Goal: Contribute content: Contribute content

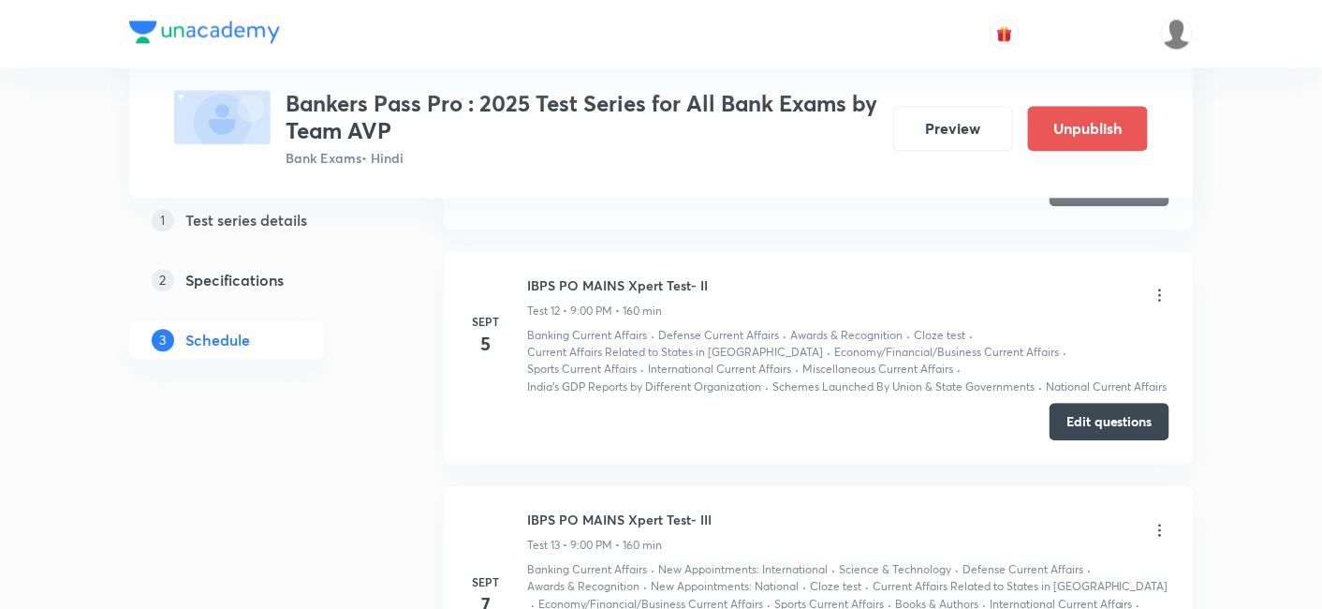
scroll to position [3737, 0]
click at [1065, 403] on button "Edit questions" at bounding box center [1110, 415] width 120 height 37
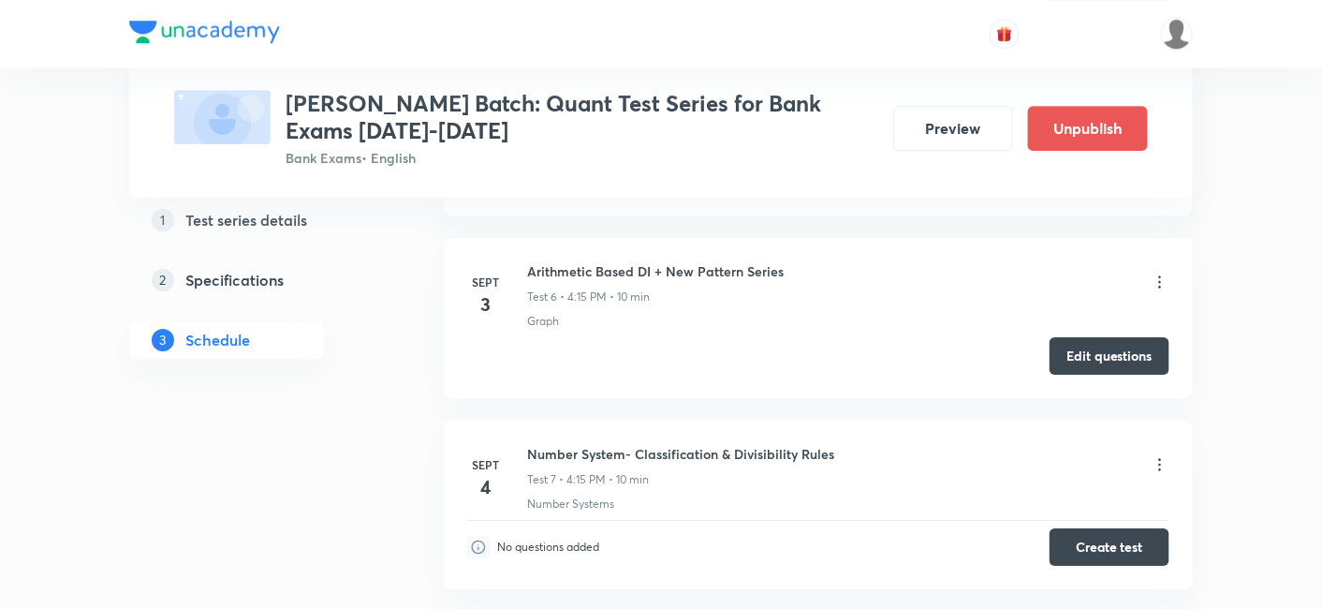
scroll to position [1804, 0]
click at [1156, 538] on button "Create test" at bounding box center [1110, 545] width 120 height 37
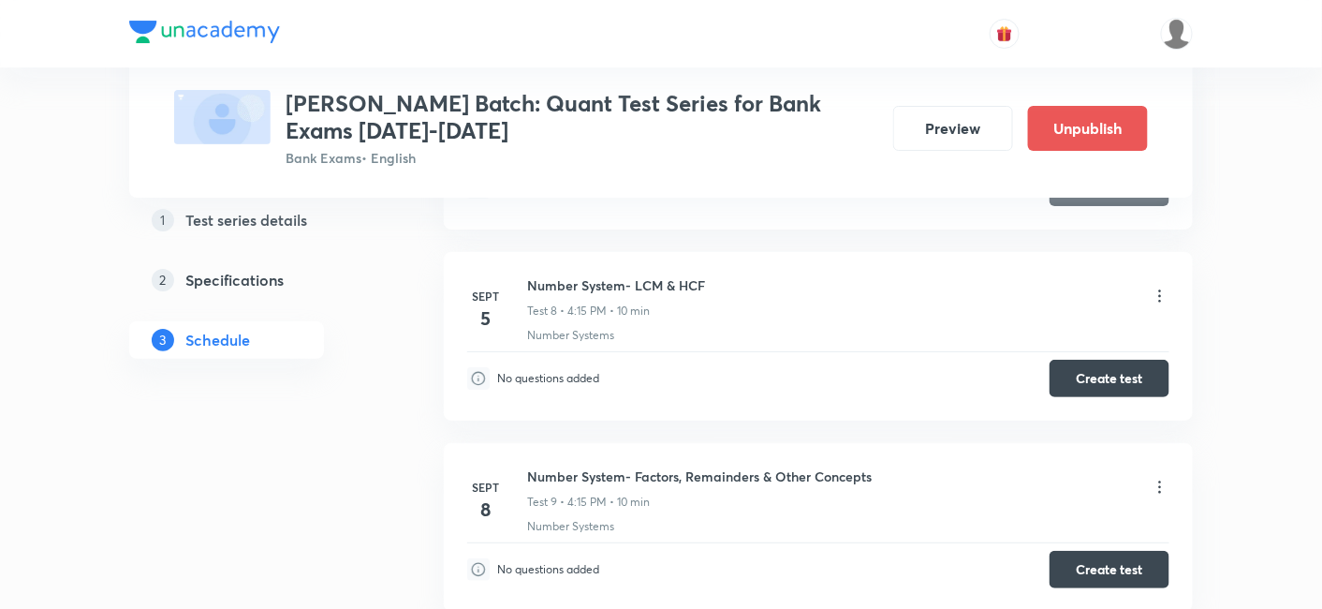
scroll to position [1996, 0]
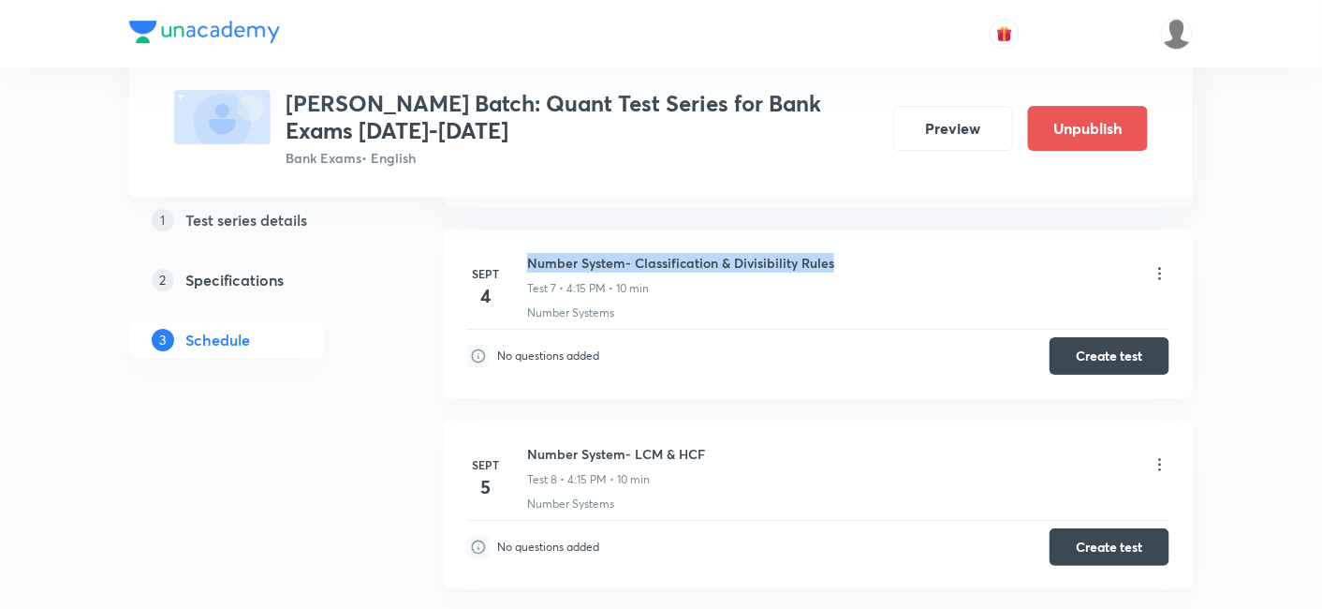
drag, startPoint x: 830, startPoint y: 257, endPoint x: 496, endPoint y: 278, distance: 334.1
click at [496, 278] on div "Sept 4 Number System- Classification & Divisibility Rules Test 7 • 4:15 PM • 10…" at bounding box center [818, 287] width 702 height 68
copy div "Number System- Classification & Divisibility Rules"
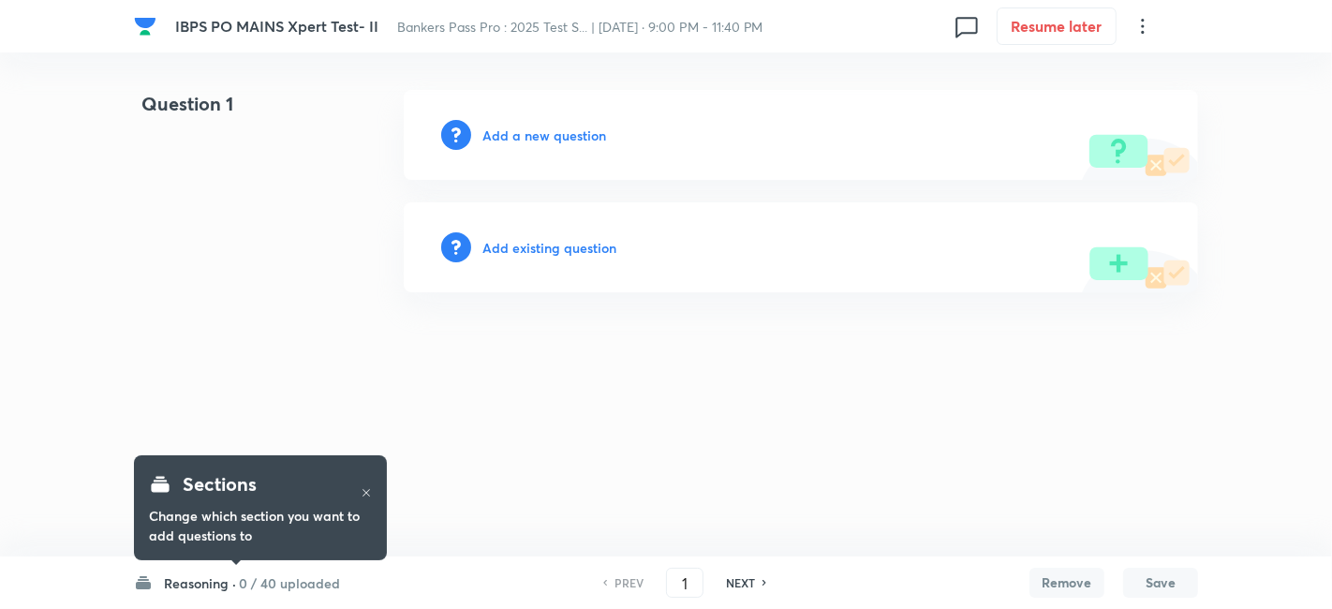
click at [221, 583] on h6 "Reasoning ·" at bounding box center [200, 583] width 72 height 20
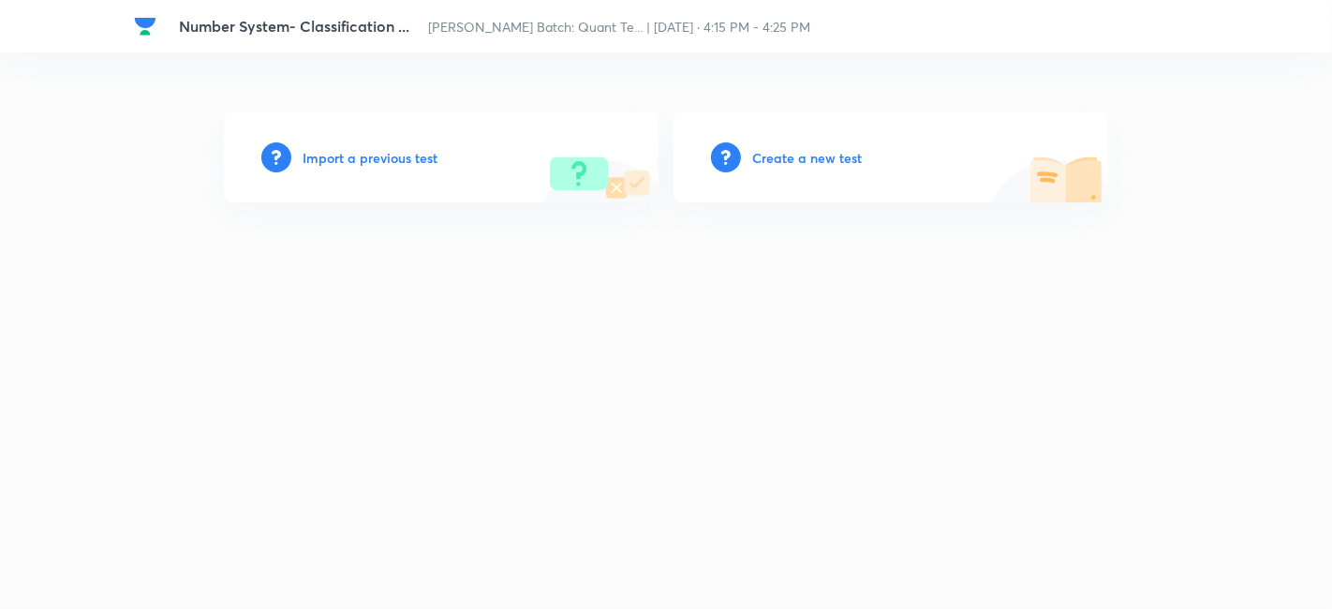
click at [788, 165] on h6 "Create a new test" at bounding box center [807, 158] width 110 height 20
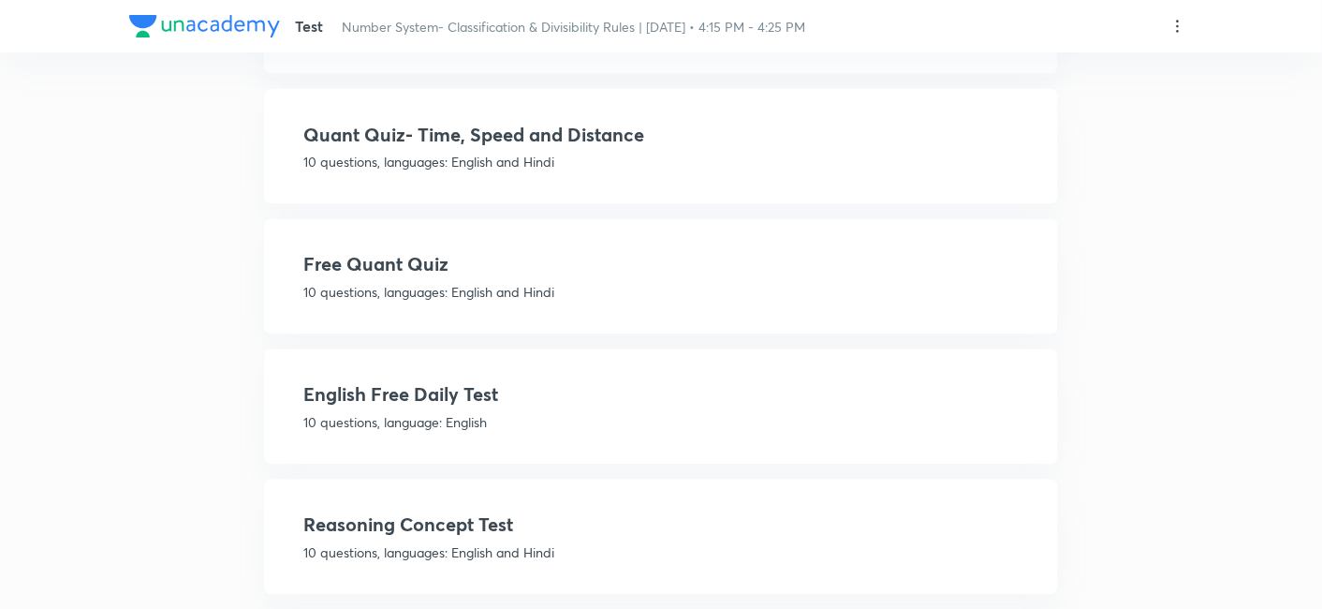
scroll to position [952, 0]
click at [578, 258] on h4 "Free Quant Quiz" at bounding box center [660, 264] width 715 height 28
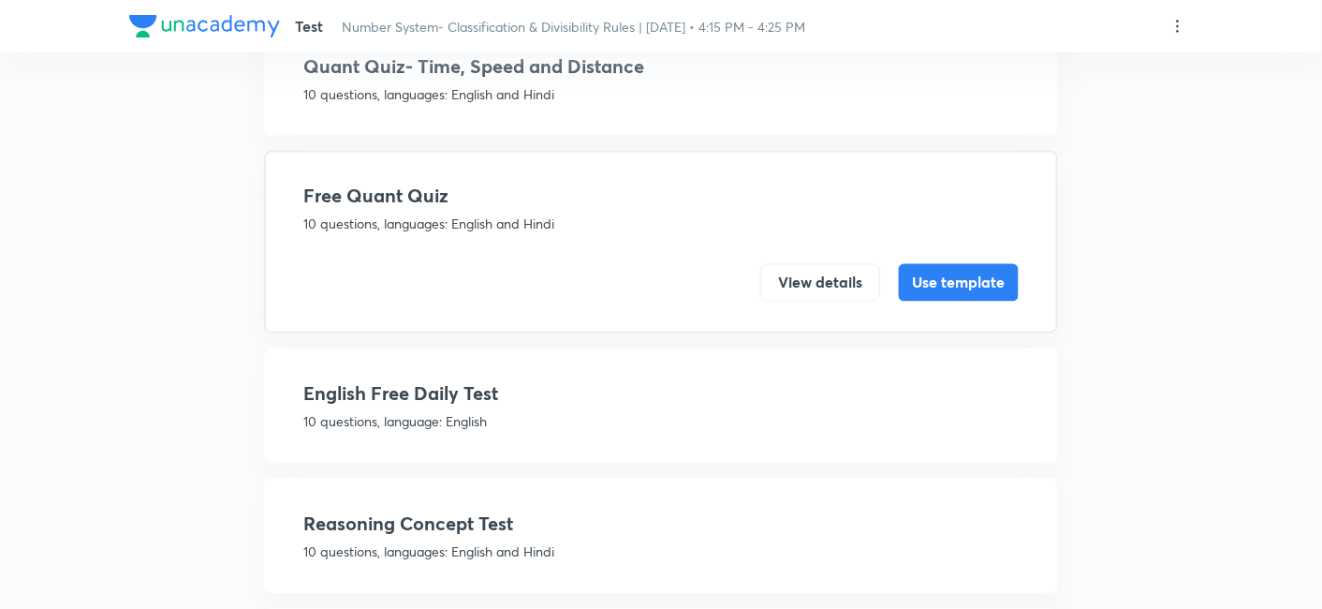
scroll to position [885, 0]
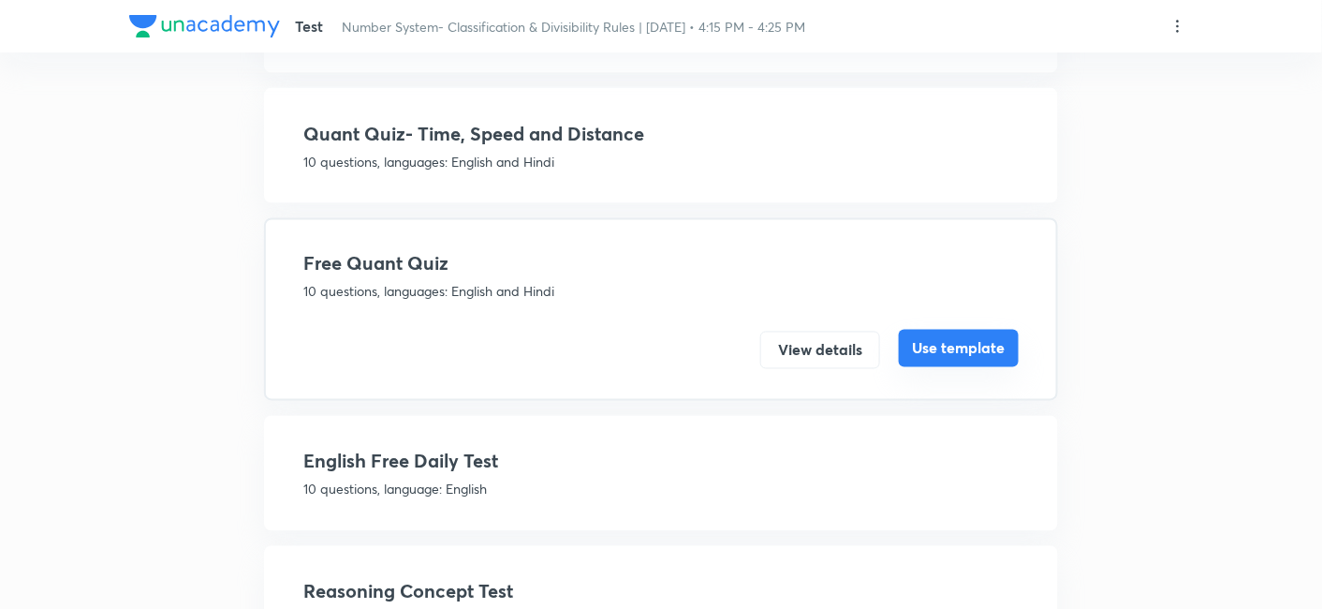
click at [966, 344] on button "Use template" at bounding box center [959, 348] width 120 height 37
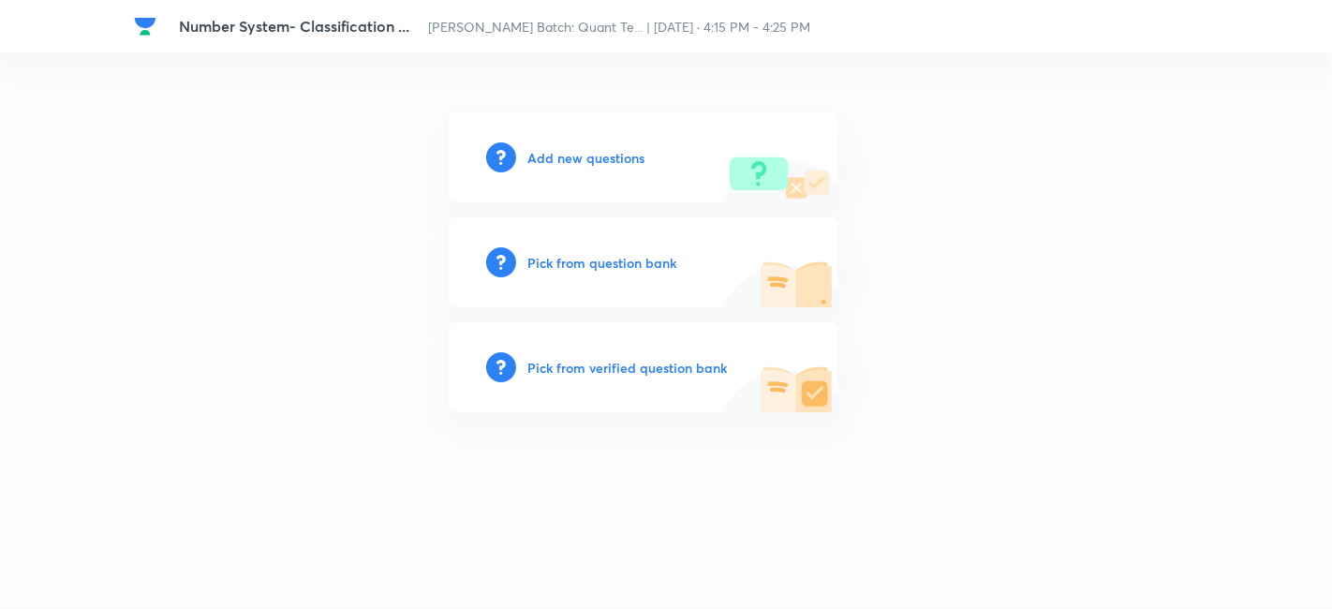
click at [568, 259] on h6 "Pick from question bank" at bounding box center [601, 263] width 149 height 20
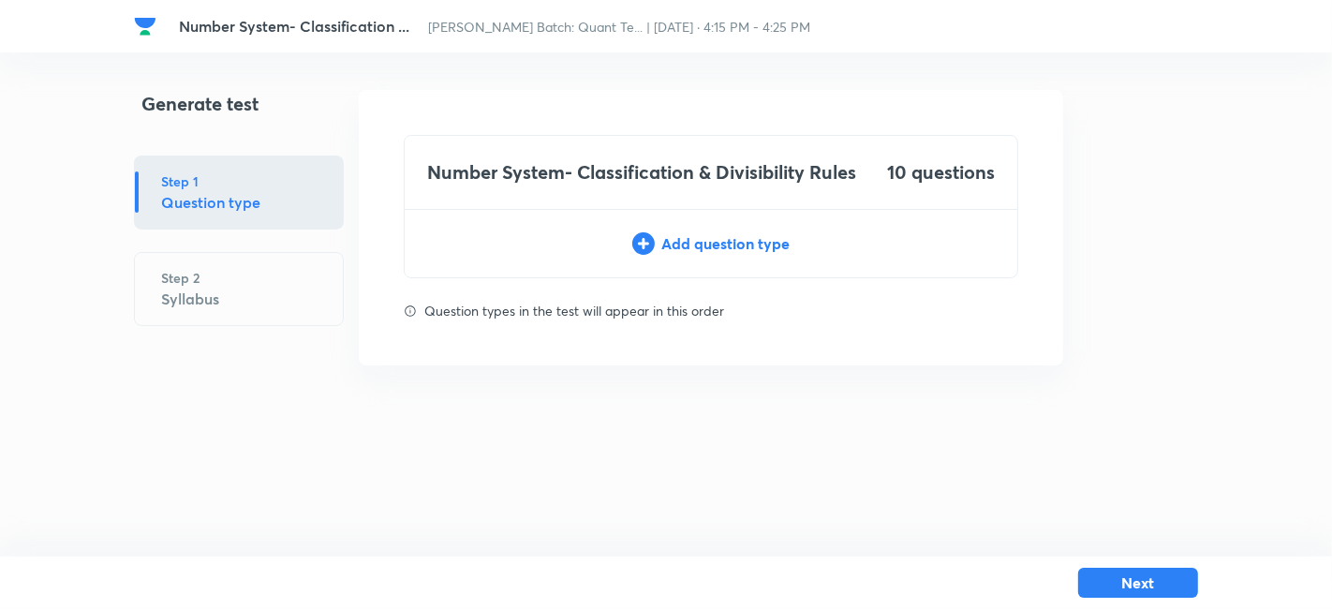
click at [725, 236] on div "Add question type" at bounding box center [711, 243] width 612 height 22
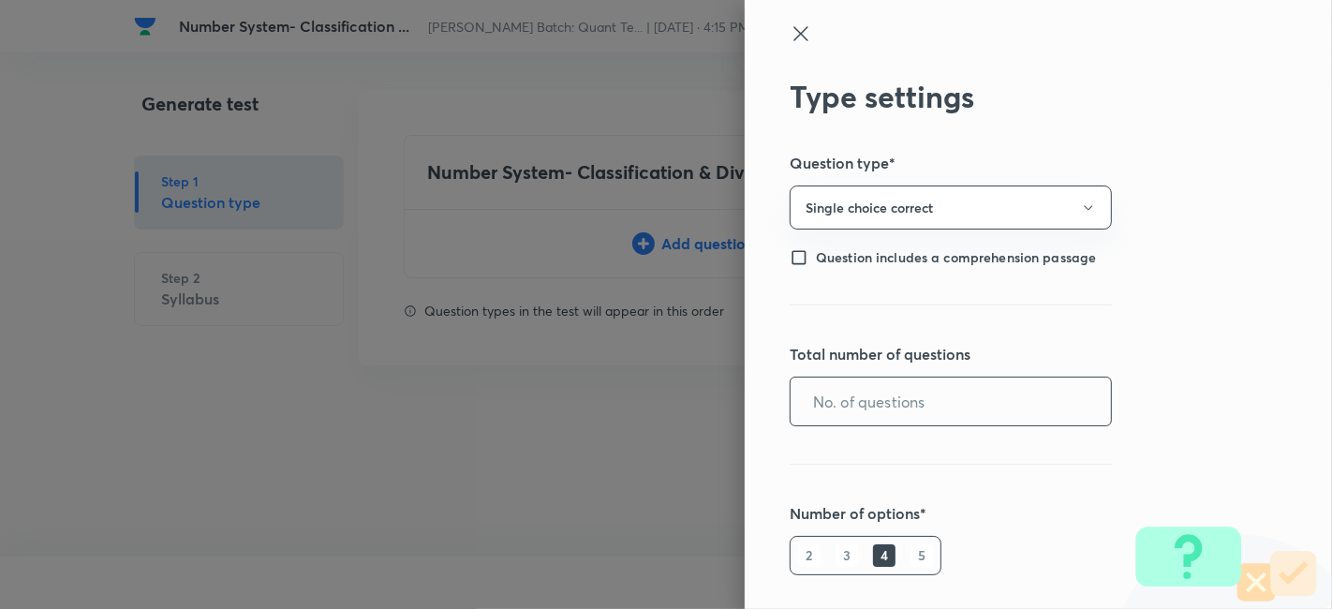
click at [995, 396] on input "text" at bounding box center [950, 401] width 320 height 48
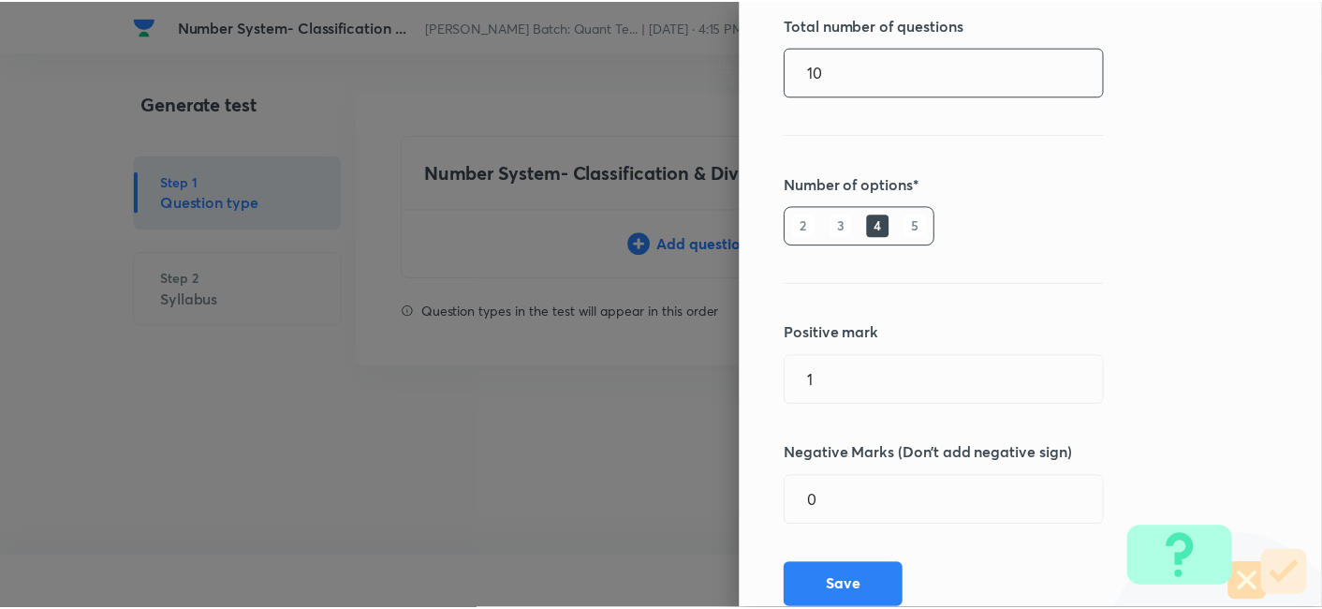
scroll to position [331, 0]
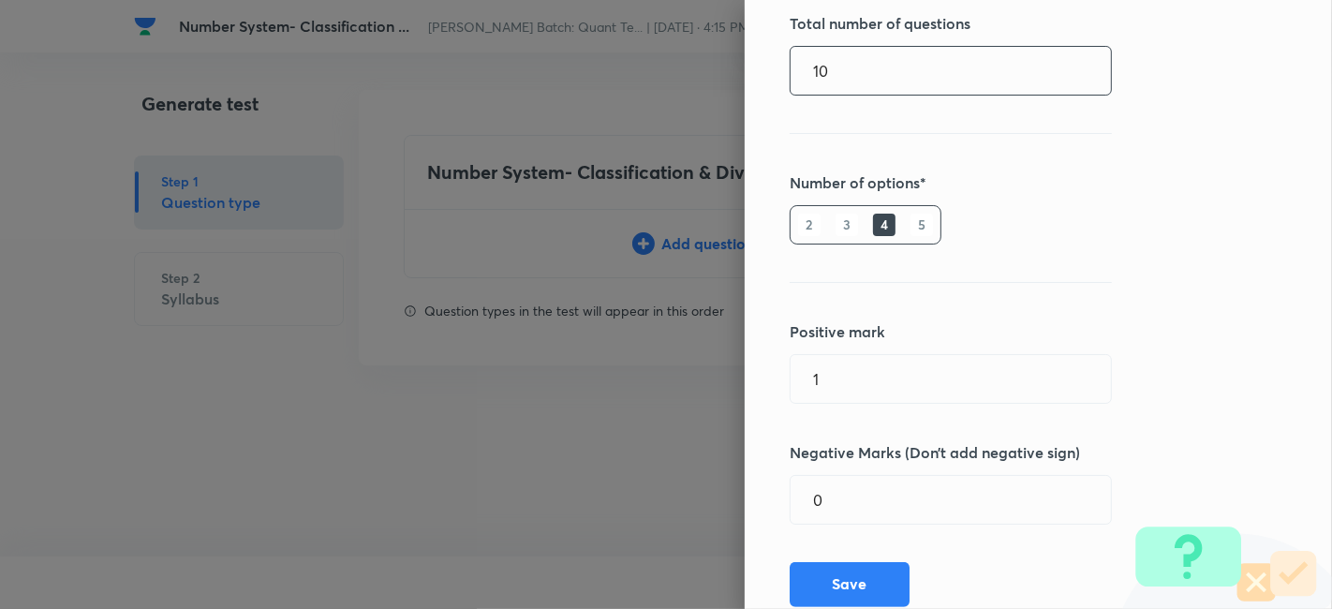
type input "10"
click at [912, 226] on h6 "5" at bounding box center [921, 225] width 22 height 22
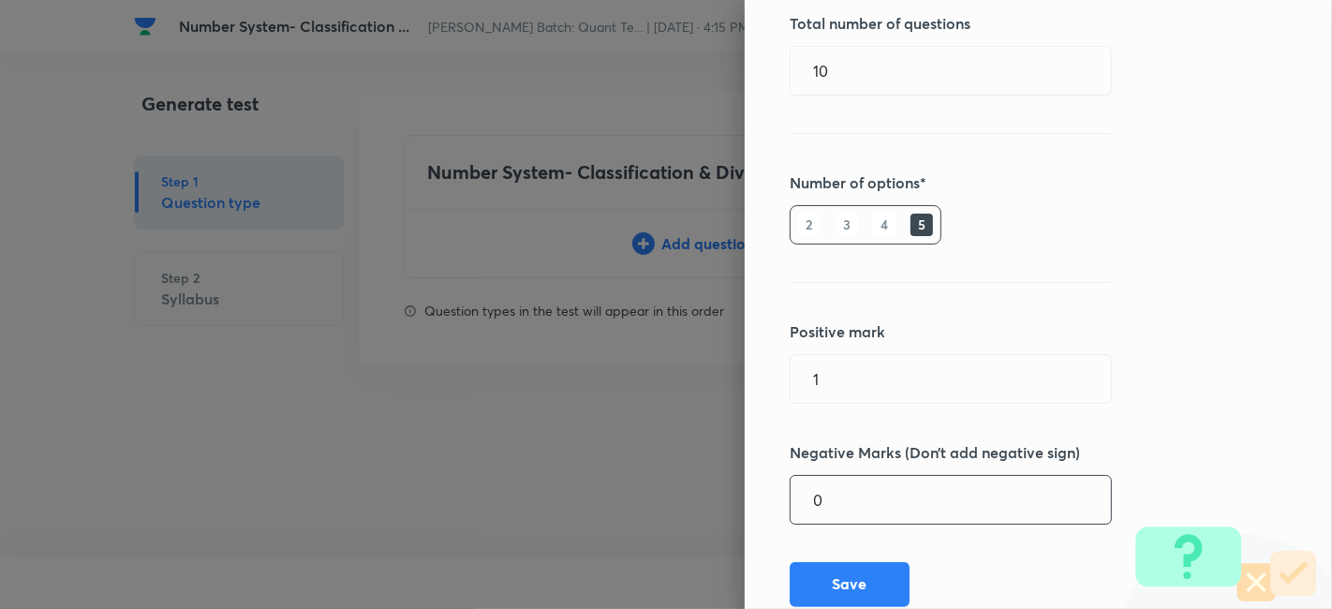
click at [860, 515] on input "0" at bounding box center [950, 500] width 320 height 48
type input "0.25"
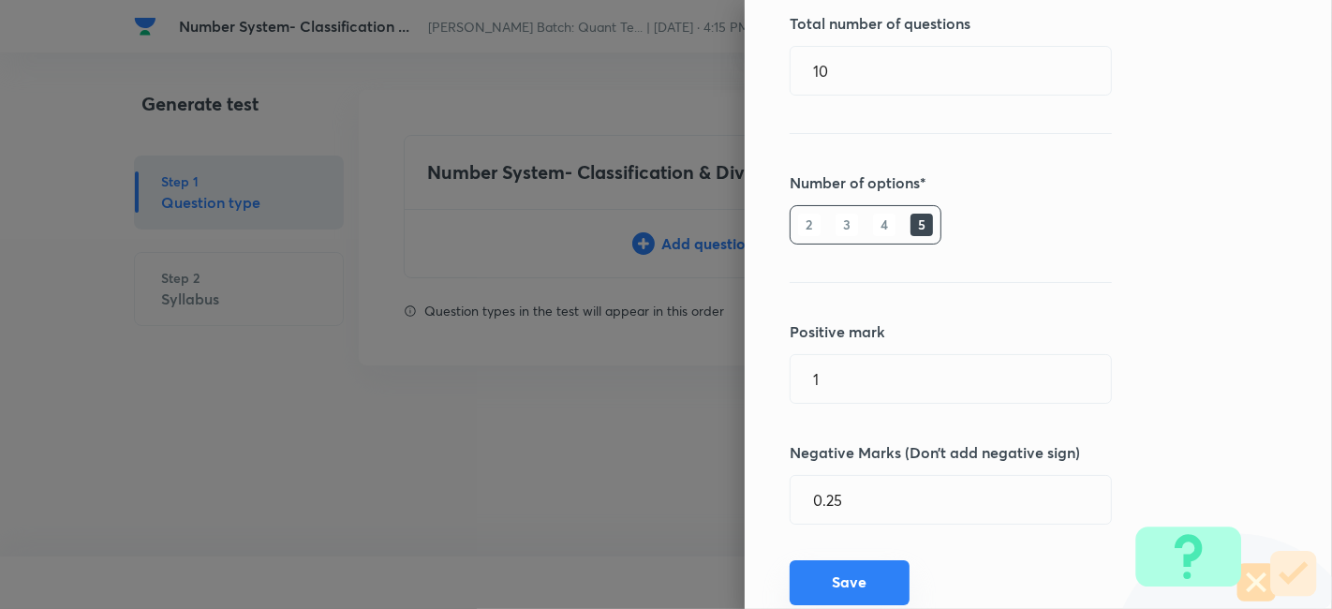
click at [832, 579] on button "Save" at bounding box center [849, 582] width 120 height 45
type input "0"
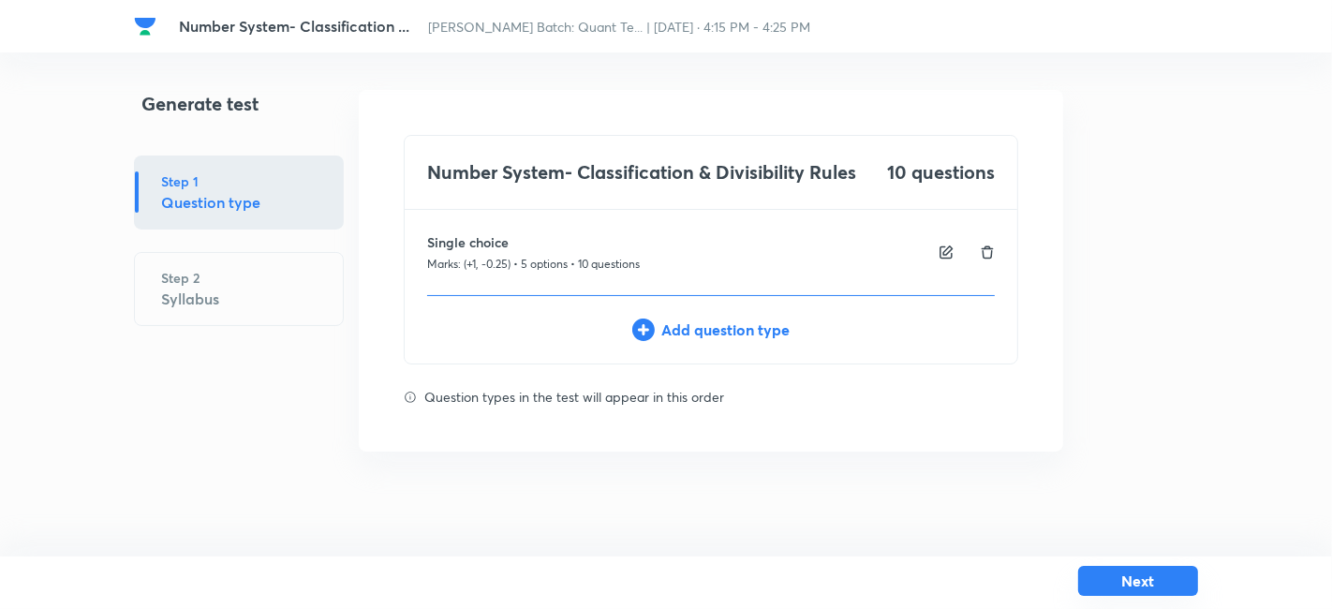
click at [1167, 584] on button "Next" at bounding box center [1138, 581] width 120 height 30
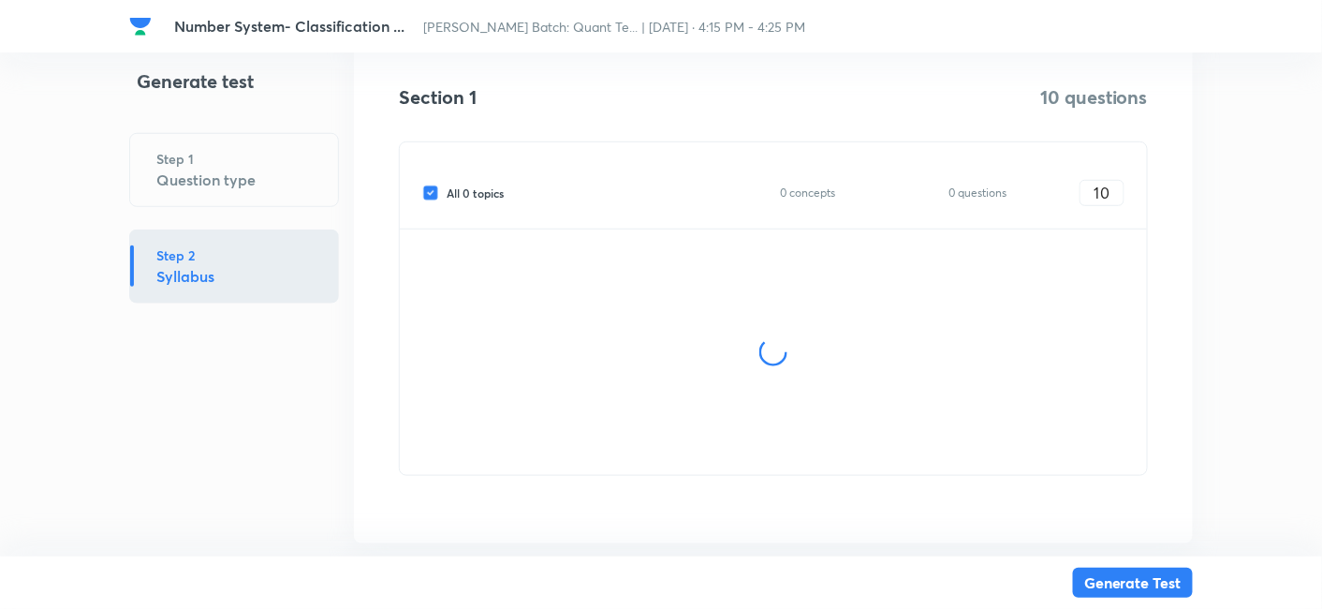
scroll to position [347, 0]
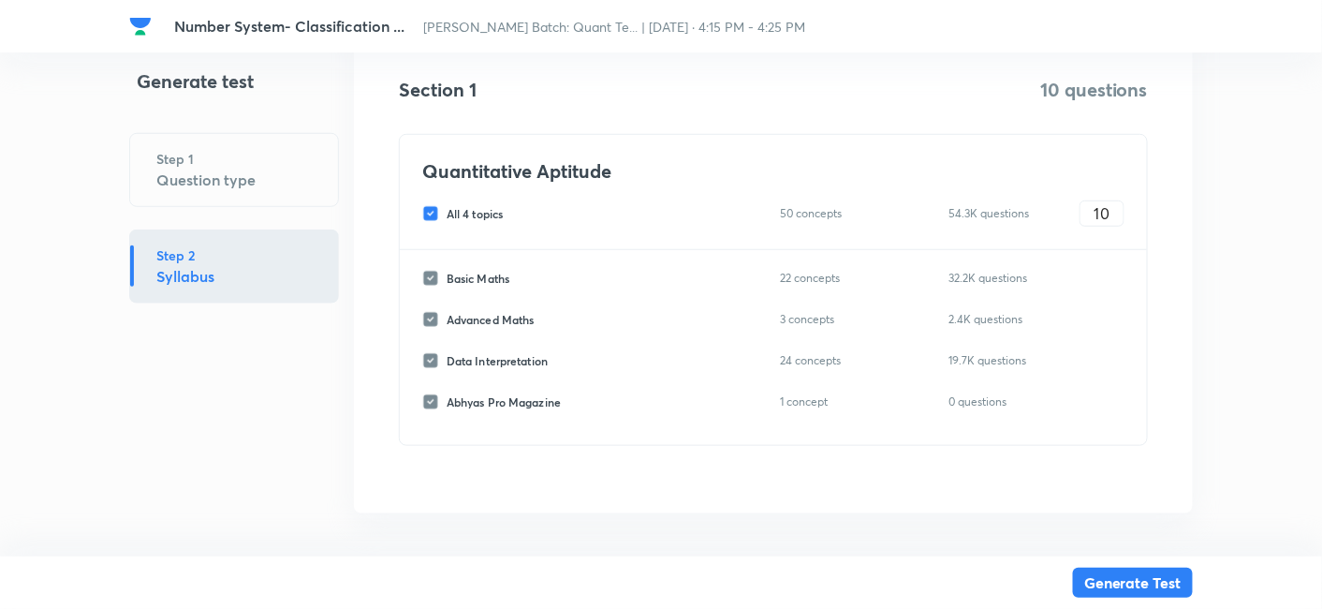
click at [431, 214] on input "All 4 topics" at bounding box center [434, 213] width 24 height 17
checkbox input "false"
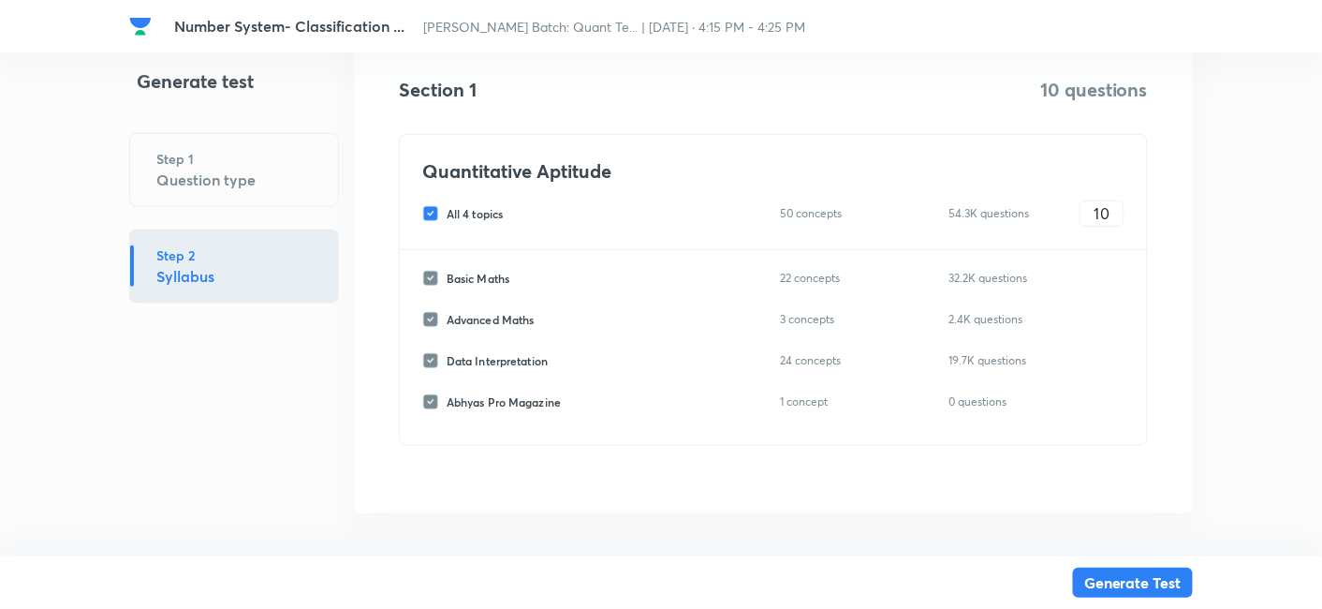
checkbox input "false"
click at [431, 283] on input "Basic Maths" at bounding box center [434, 278] width 24 height 17
checkbox input "true"
type input "0"
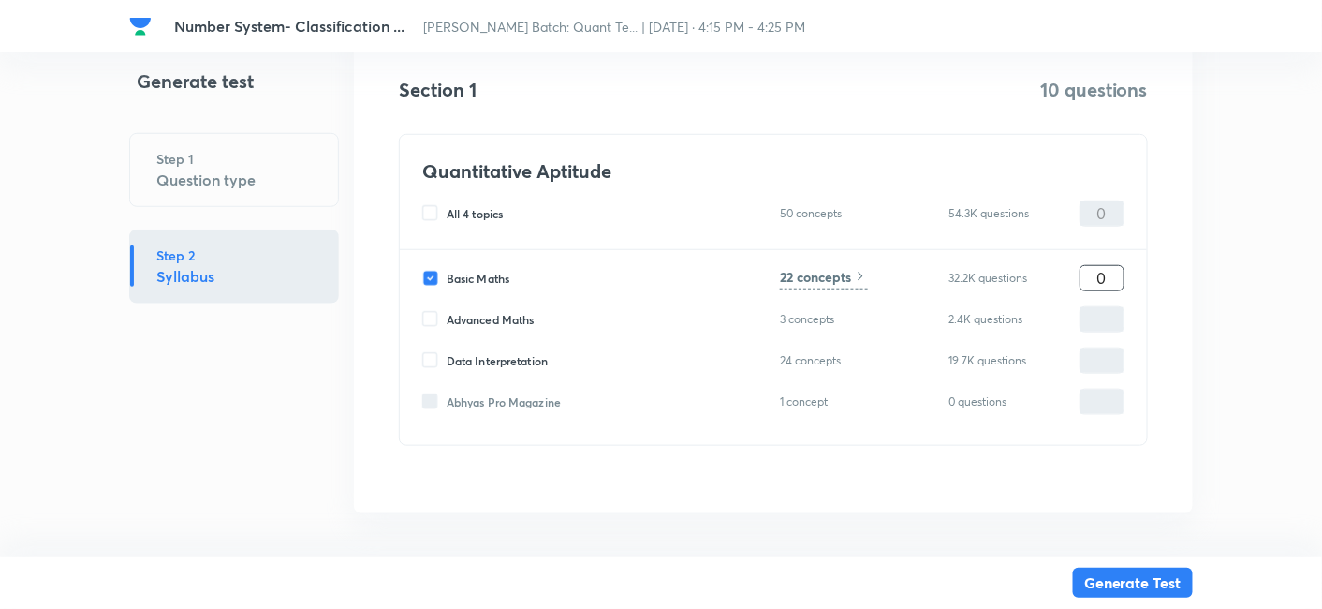
click at [1088, 282] on input "0" at bounding box center [1102, 277] width 43 height 33
type input "10"
click at [833, 279] on h6 "22 concepts" at bounding box center [815, 277] width 71 height 20
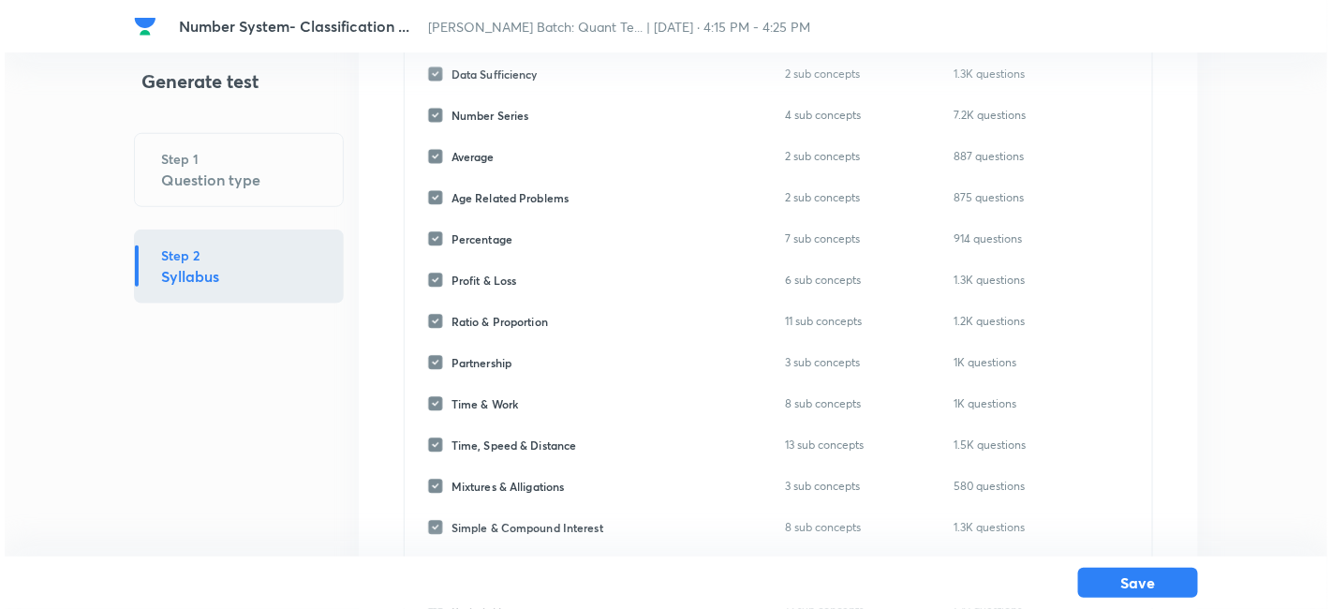
scroll to position [0, 0]
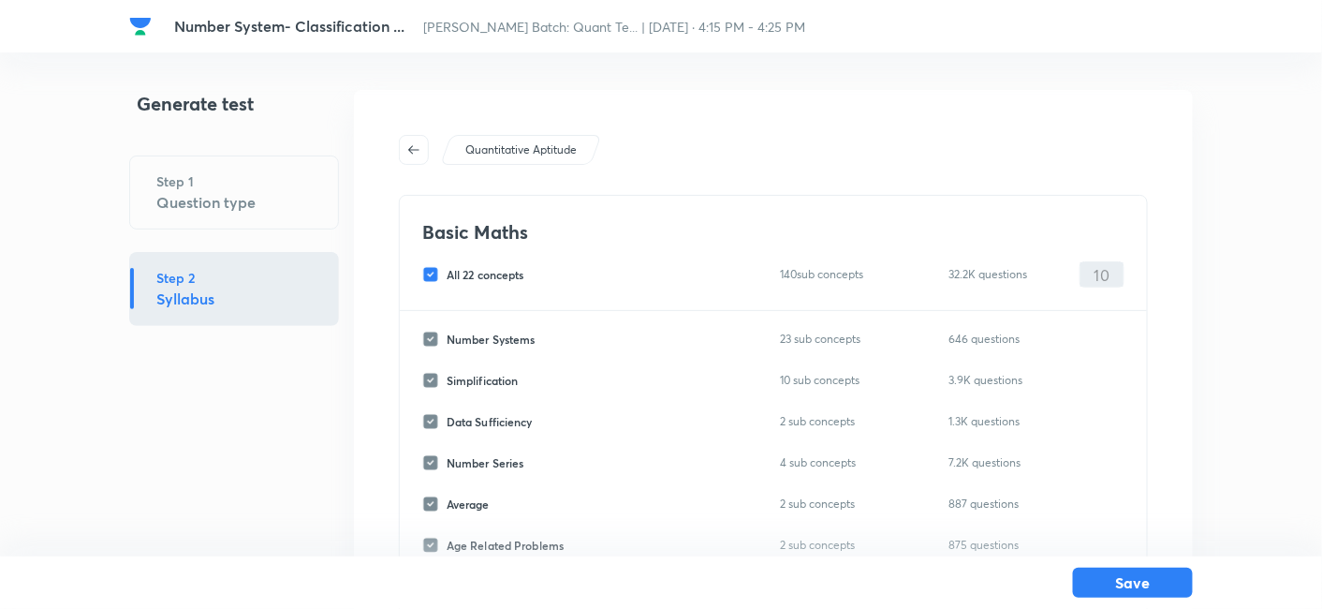
click at [426, 272] on input "All 22 concepts" at bounding box center [434, 274] width 24 height 17
checkbox input "false"
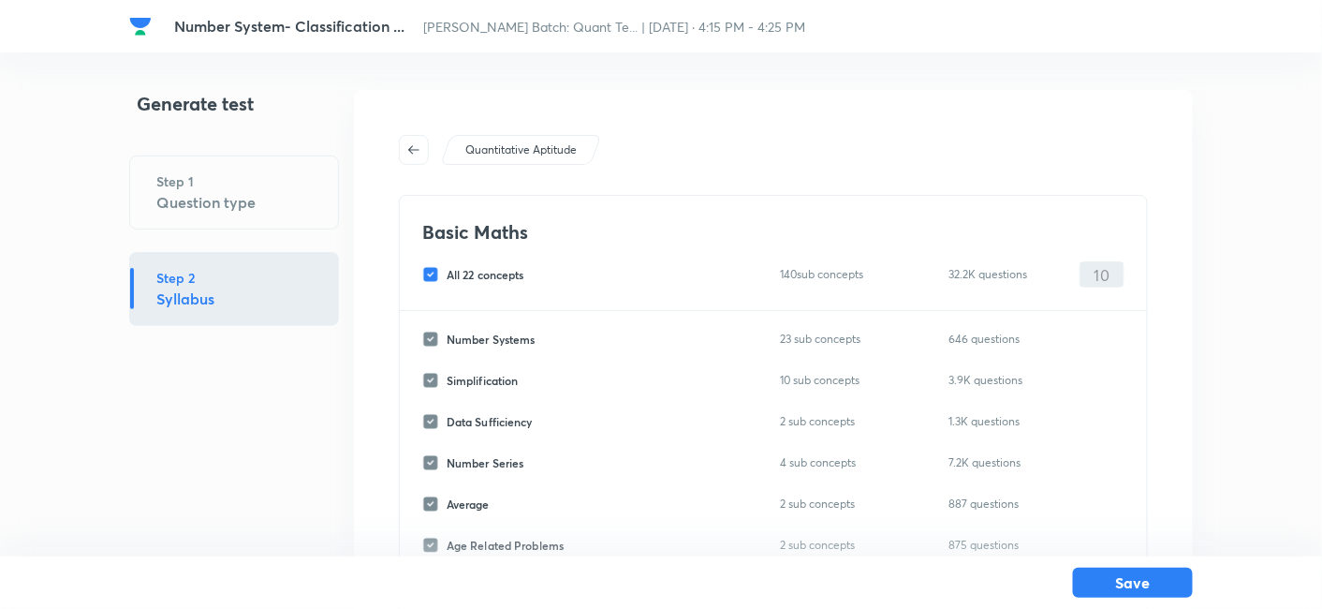
checkbox input "false"
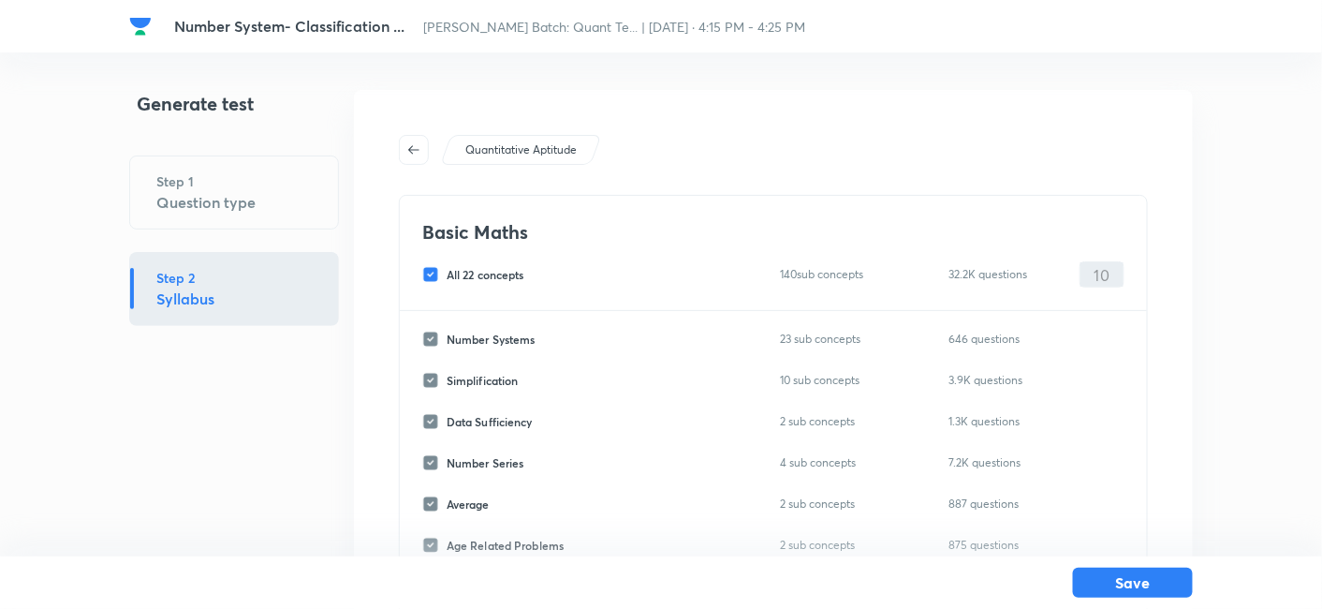
checkbox input "false"
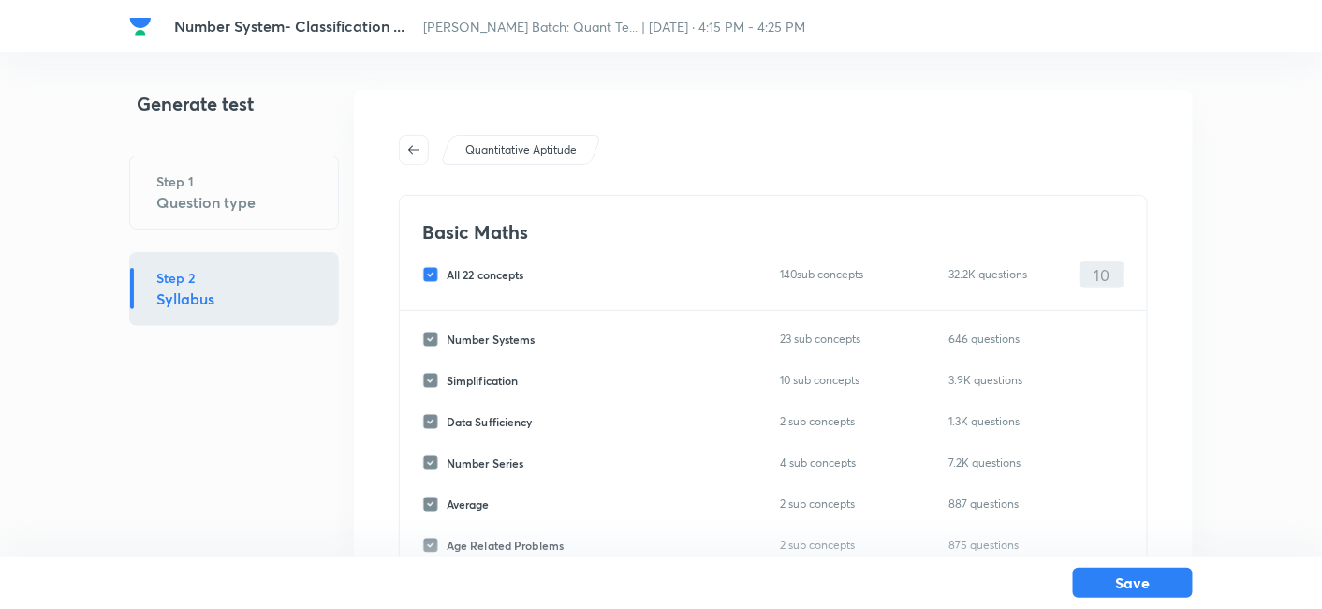
checkbox input "false"
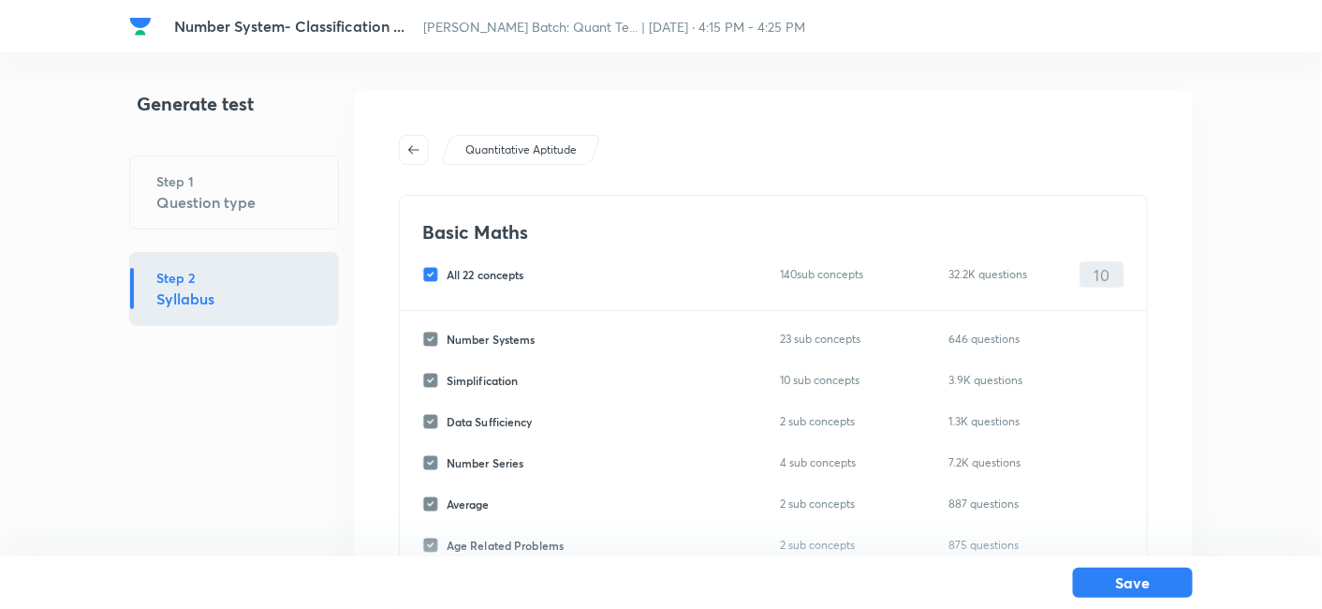
checkbox input "false"
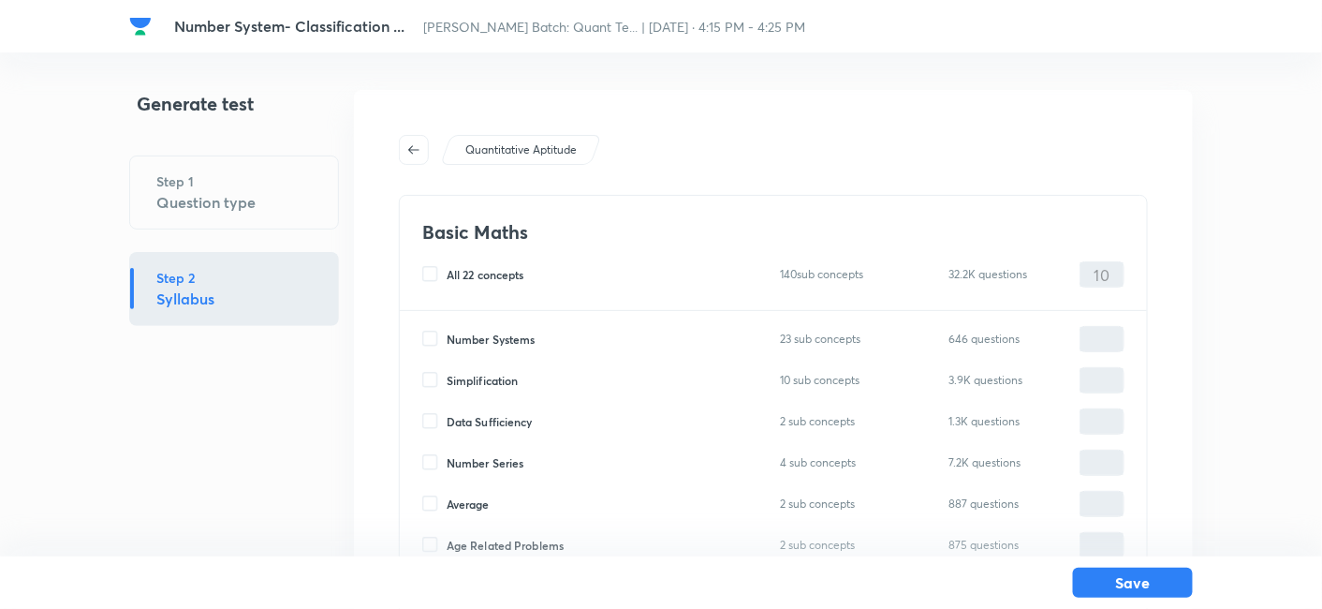
click at [431, 336] on input "Number Systems" at bounding box center [434, 339] width 24 height 17
checkbox input "true"
click at [1097, 344] on input "0" at bounding box center [1102, 339] width 43 height 33
type input "10"
click at [805, 338] on h6 "23 sub concepts" at bounding box center [828, 338] width 97 height 20
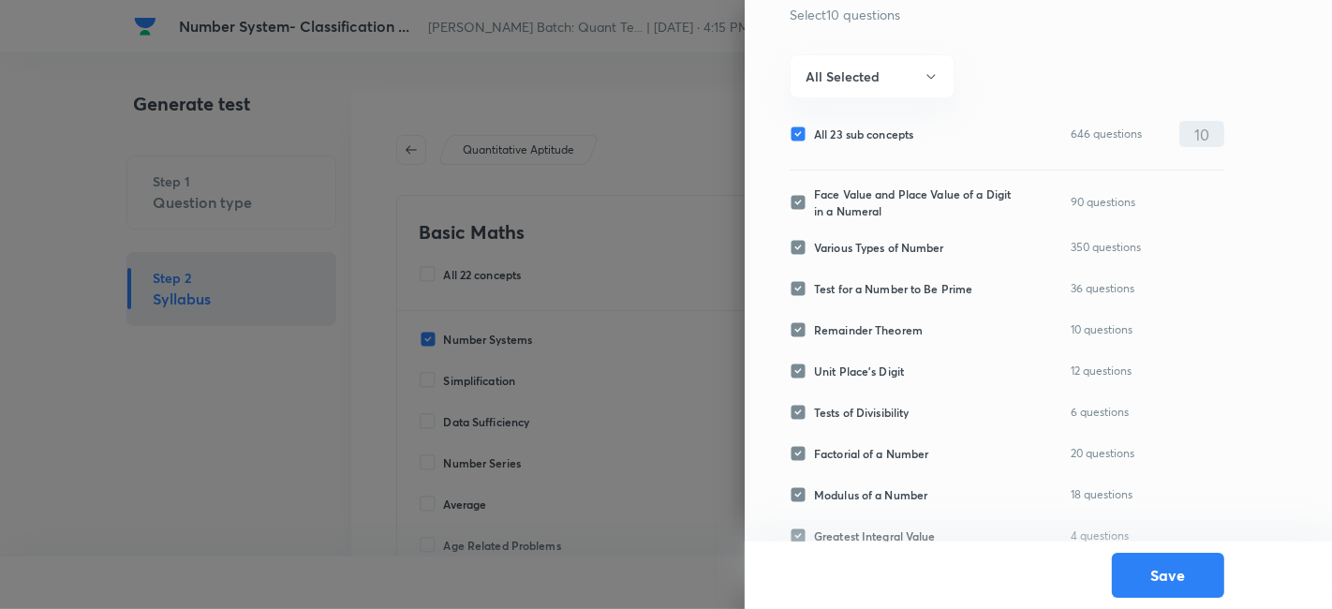
scroll to position [147, 0]
click at [797, 138] on input "All 23 sub concepts" at bounding box center [801, 133] width 24 height 17
checkbox input "false"
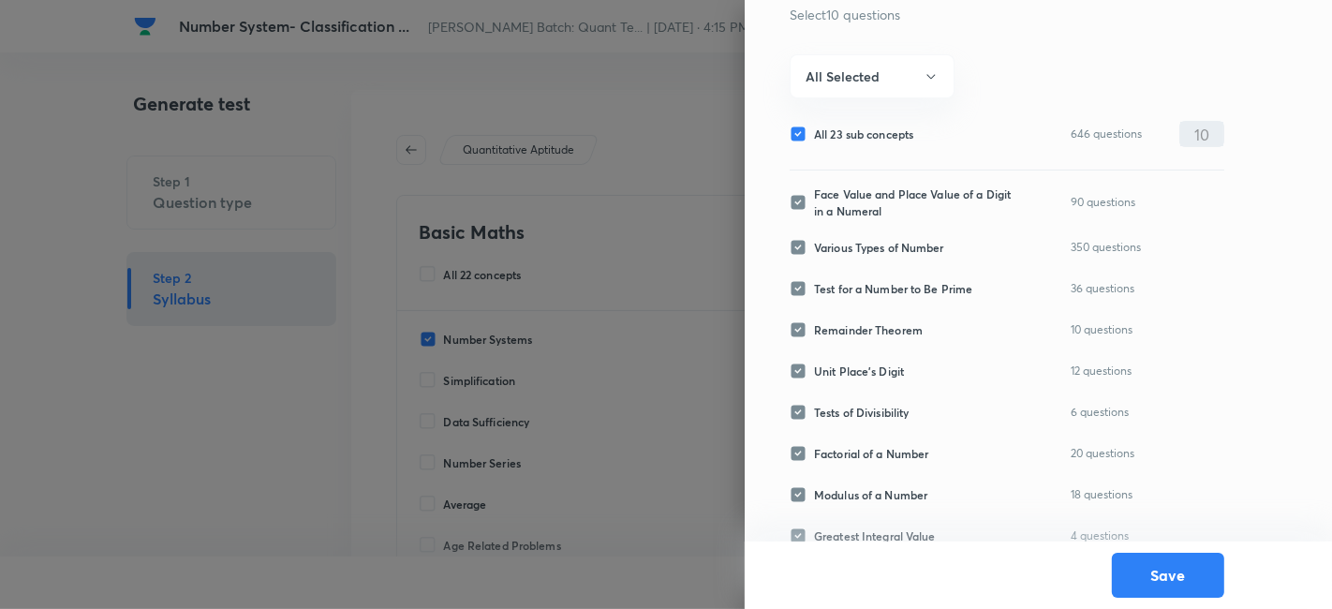
checkbox input "false"
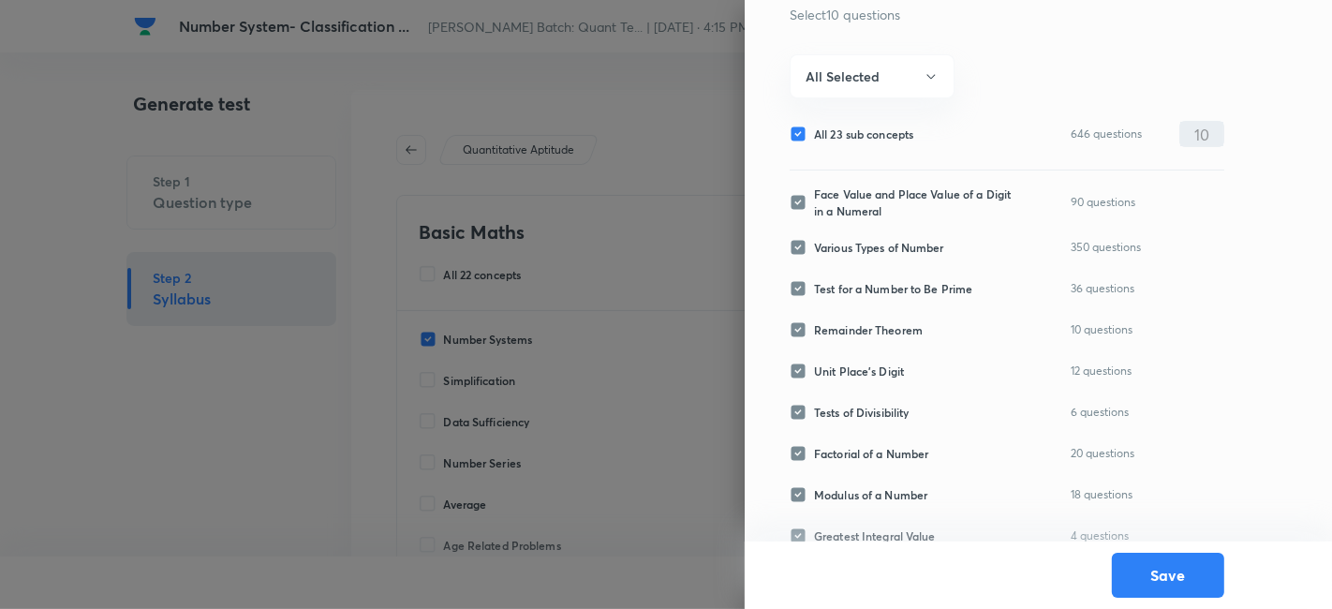
checkbox input "false"
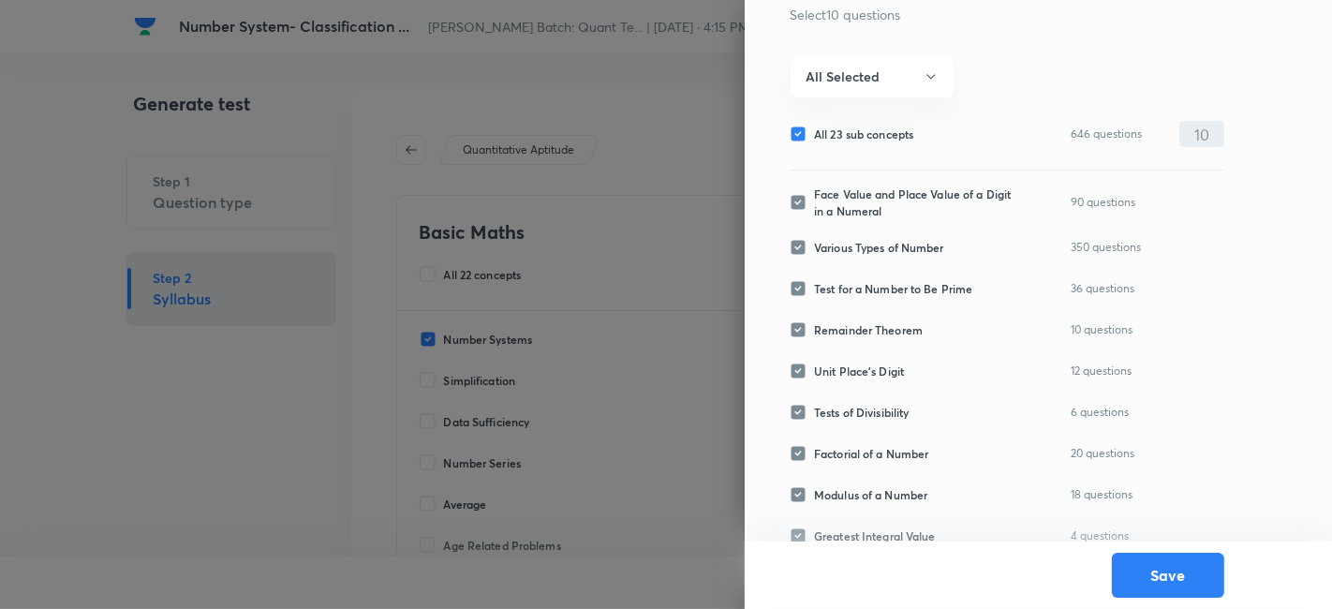
checkbox input "false"
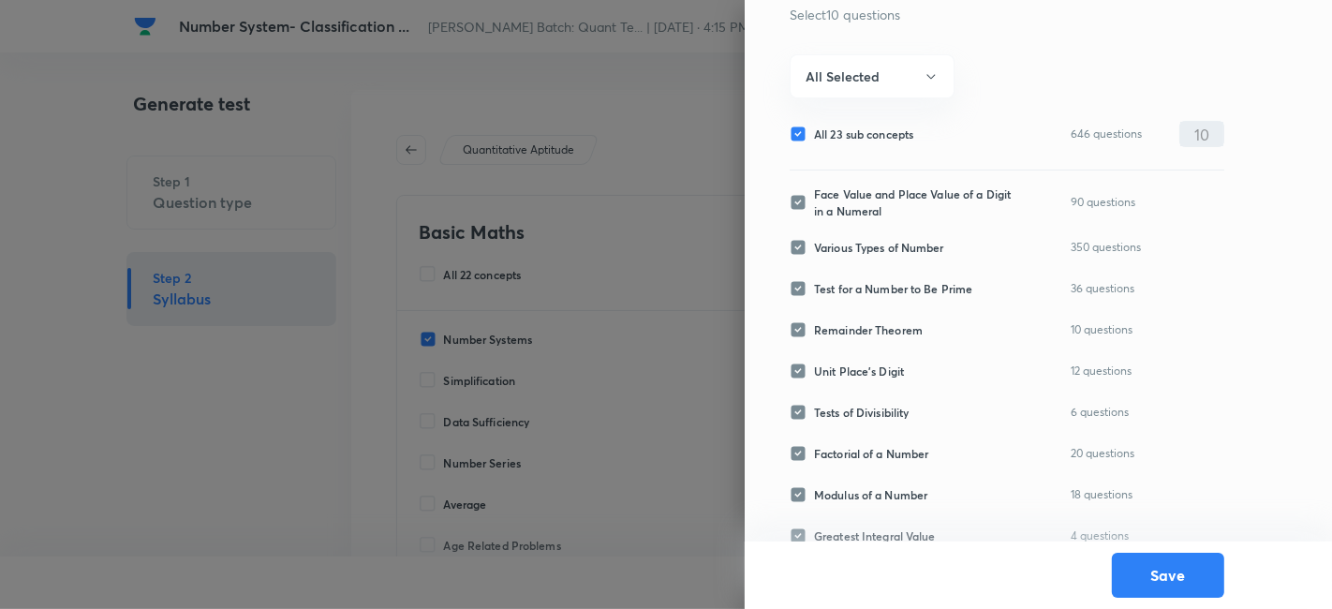
checkbox input "false"
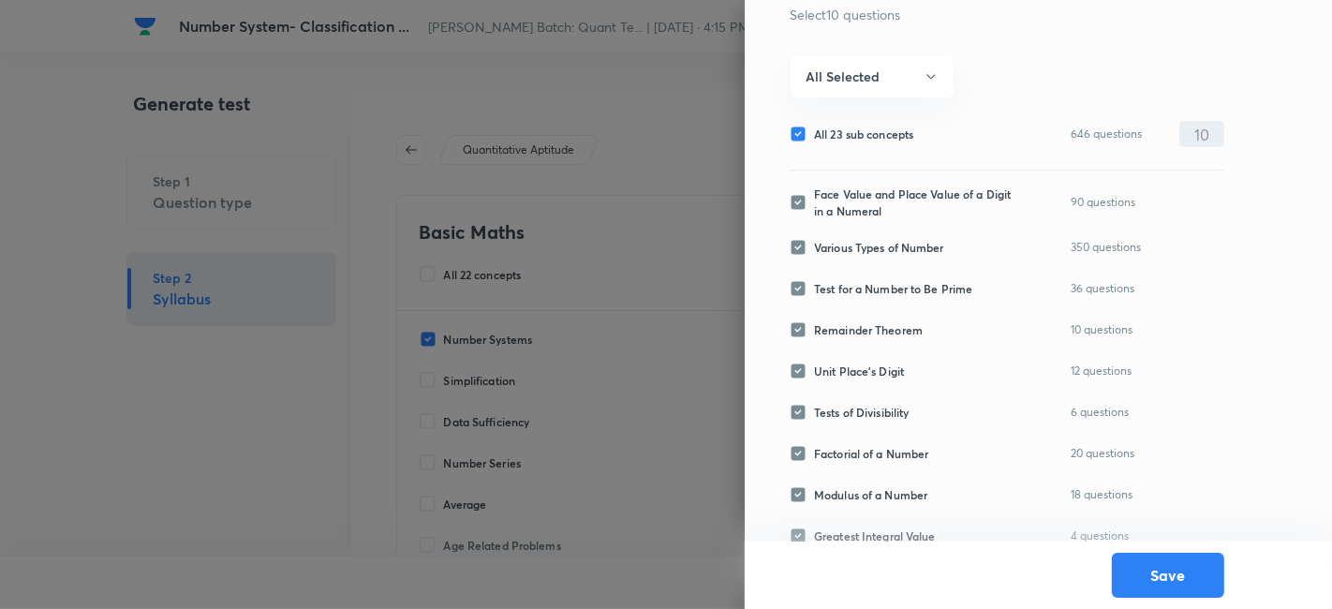
checkbox input "false"
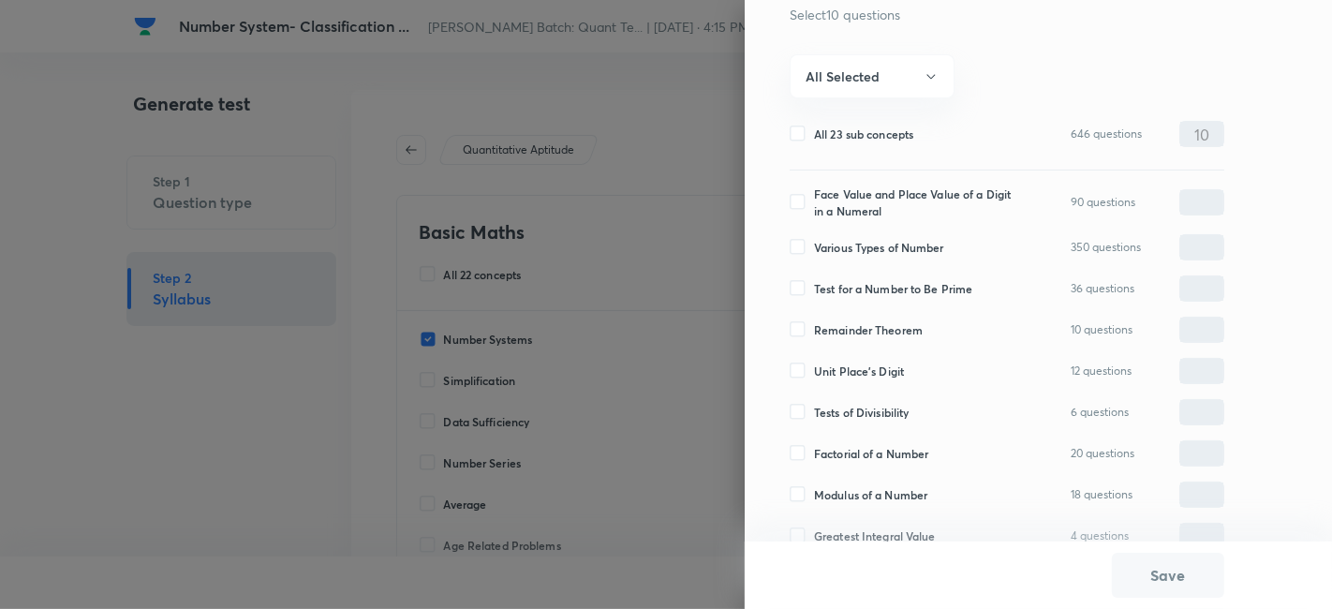
click at [803, 413] on input "Tests of Divisibility" at bounding box center [801, 412] width 24 height 17
checkbox input "true"
type input "0"
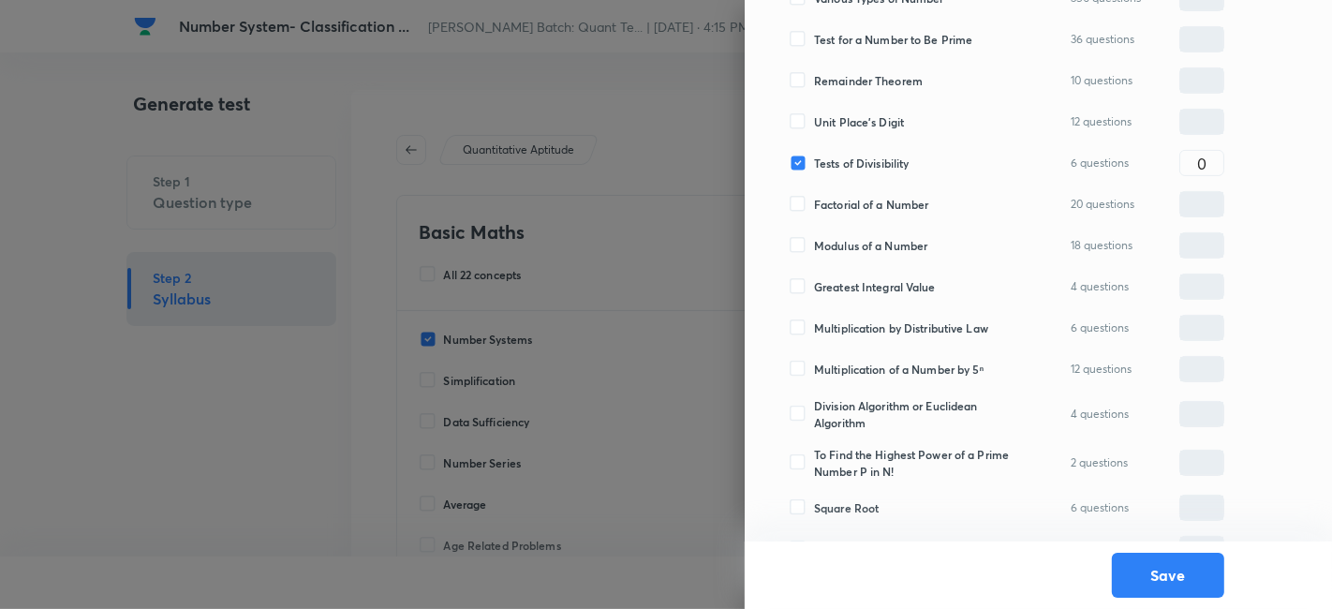
scroll to position [288, 0]
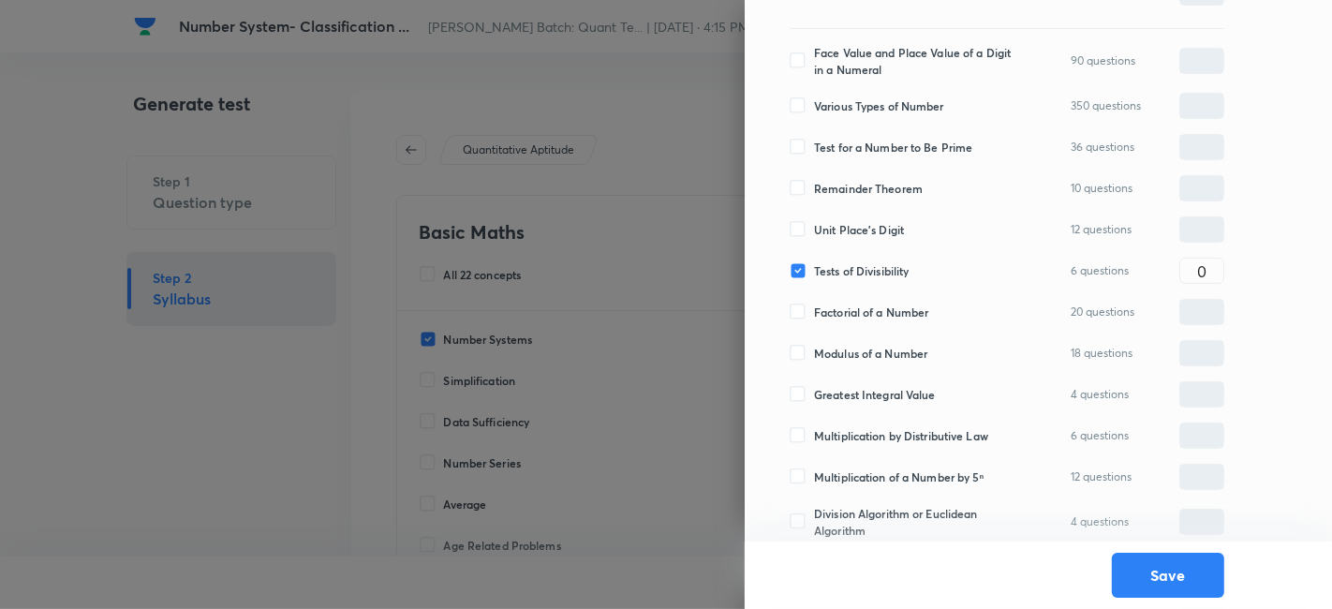
click at [800, 184] on input "Remainder Theorem" at bounding box center [801, 188] width 24 height 17
checkbox input "true"
type input "0"
click at [797, 184] on input "Remainder Theorem" at bounding box center [801, 188] width 24 height 17
checkbox input "false"
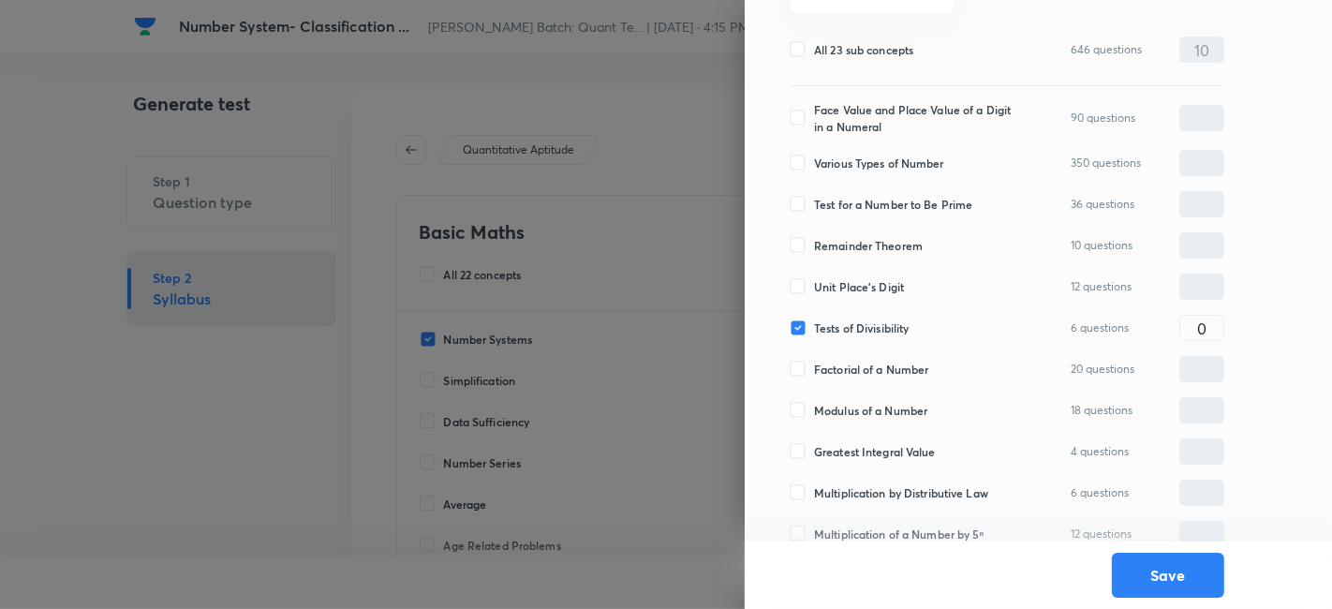
scroll to position [0, 0]
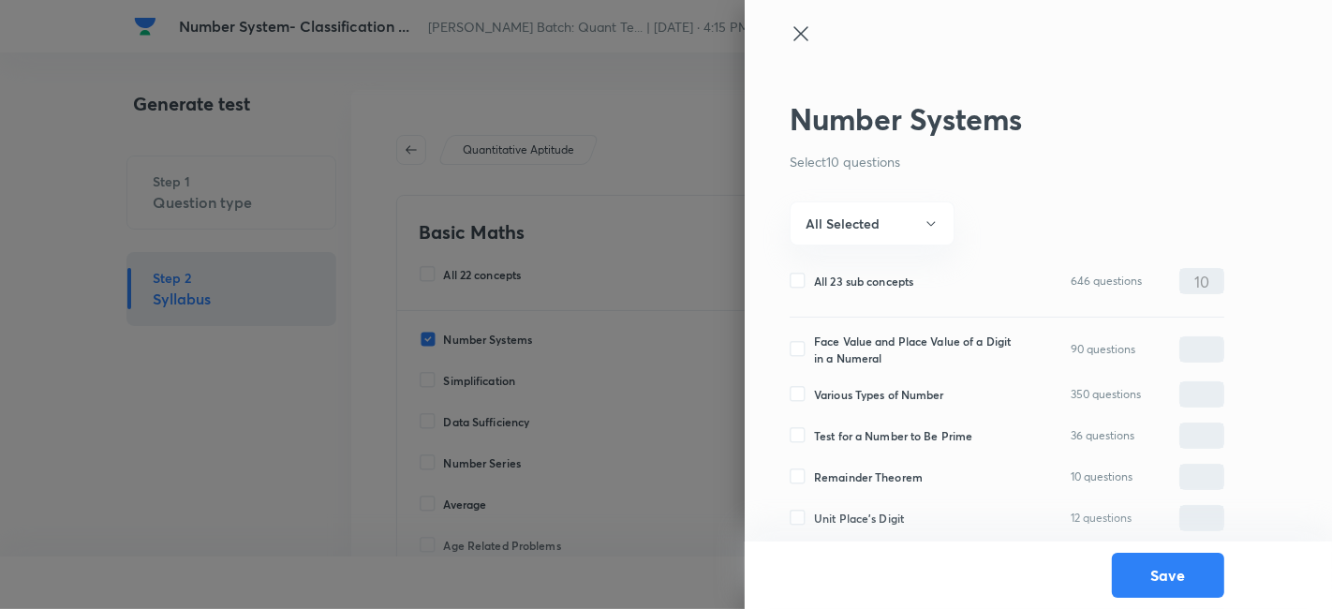
click at [803, 391] on input "Various Types of Number" at bounding box center [801, 394] width 24 height 17
checkbox input "true"
type input "0"
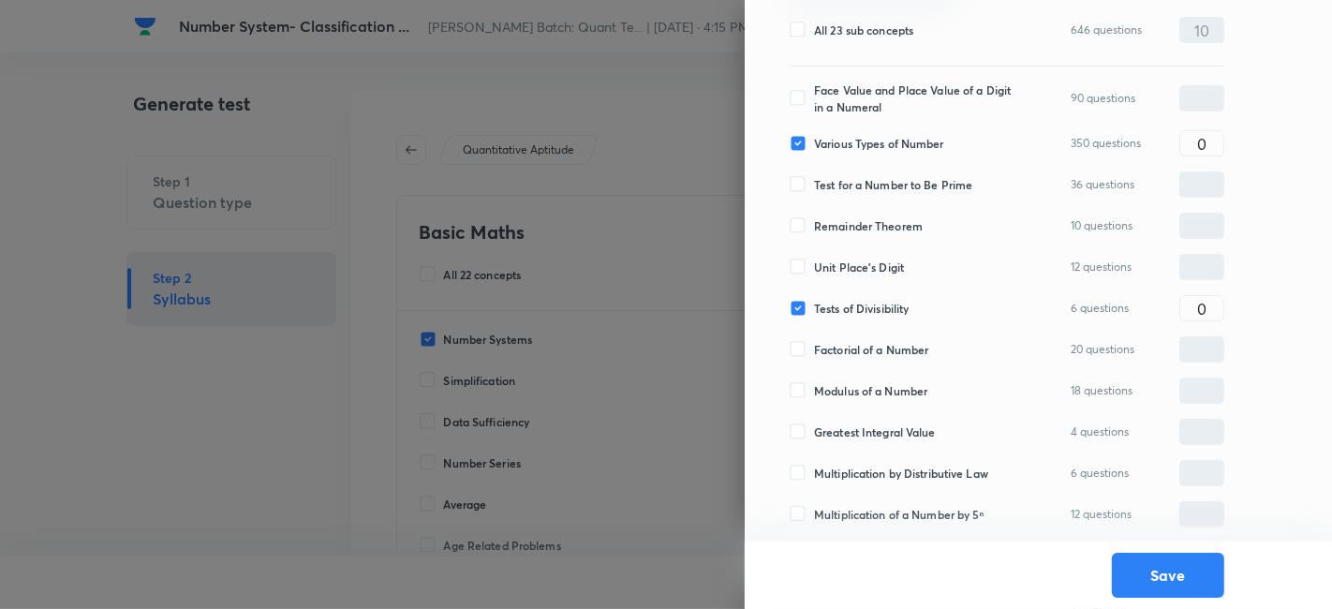
scroll to position [251, 0]
click at [1211, 306] on input "0" at bounding box center [1201, 308] width 43 height 33
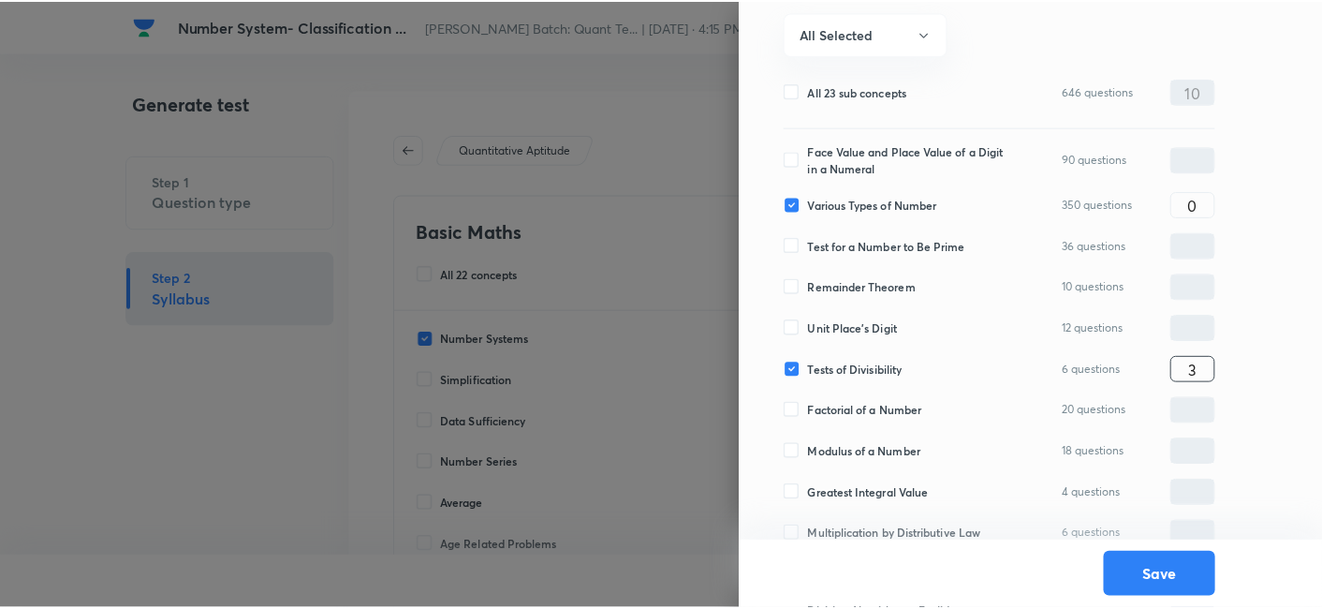
scroll to position [126, 0]
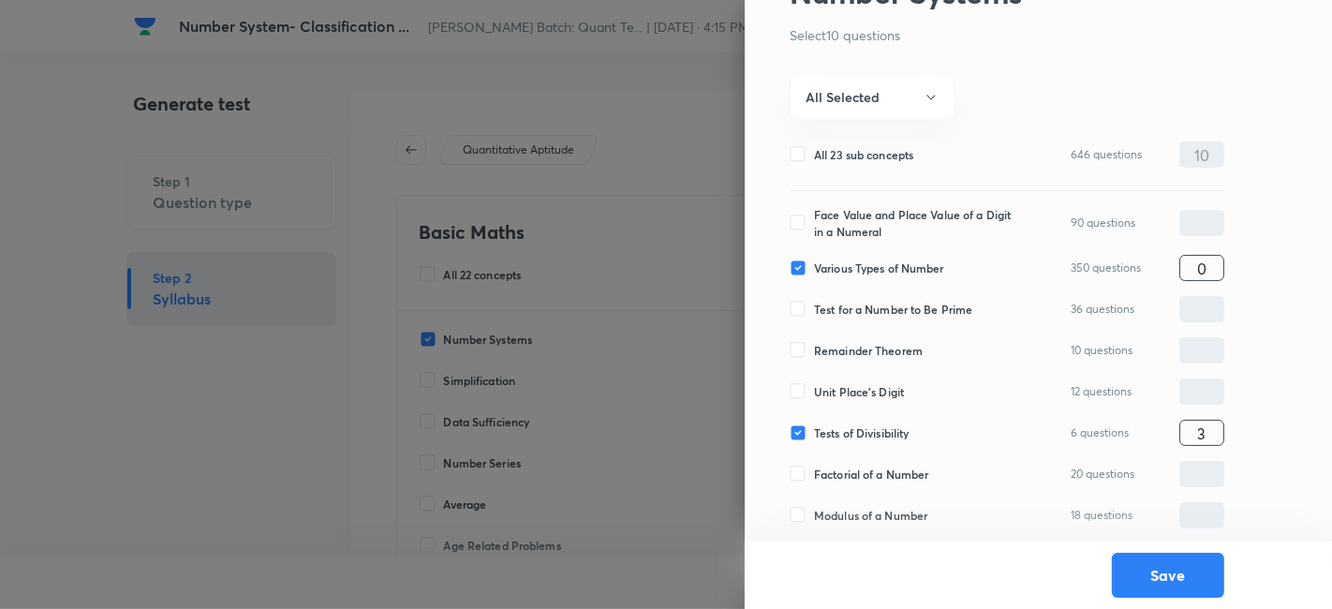
type input "3"
click at [1212, 273] on input "0" at bounding box center [1201, 268] width 43 height 33
type input "7"
click at [1146, 579] on button "Save" at bounding box center [1168, 573] width 112 height 45
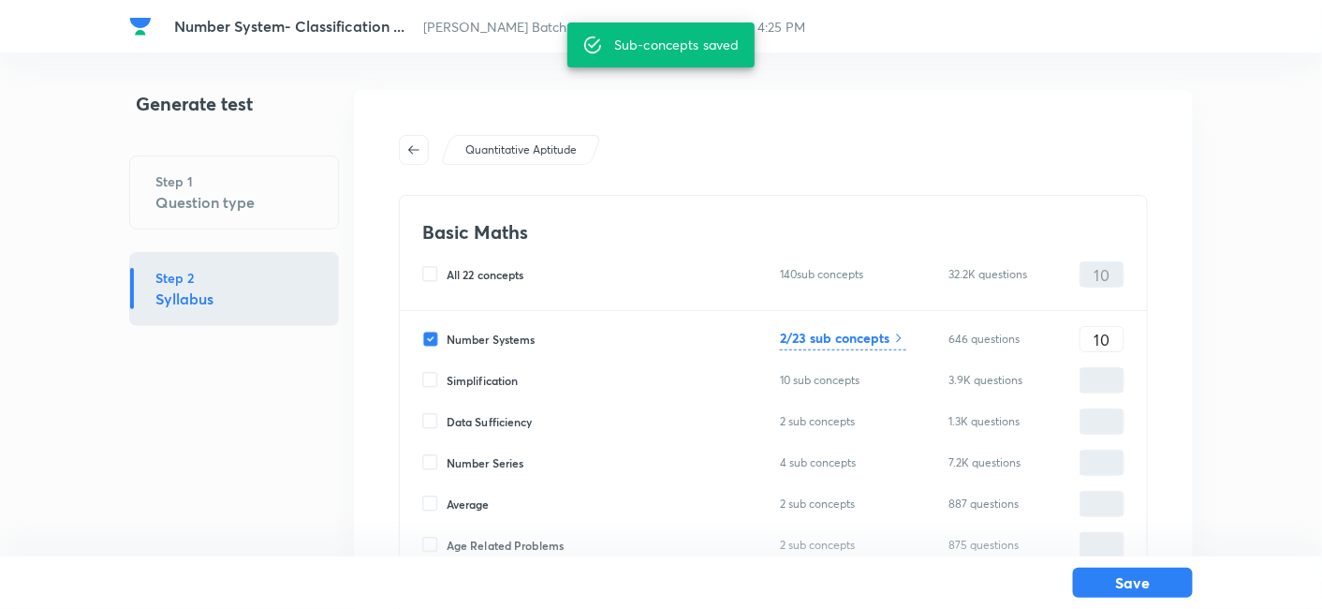
click at [1146, 579] on button "Save" at bounding box center [1133, 583] width 120 height 30
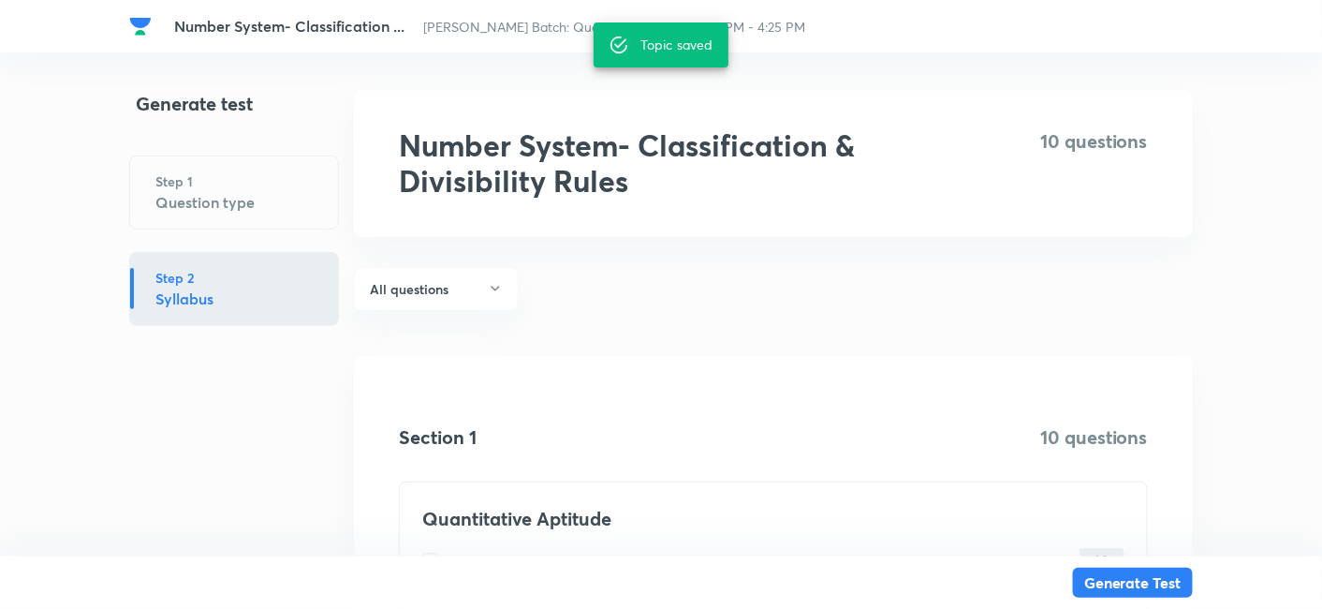
click at [1146, 579] on button "Generate Test" at bounding box center [1133, 583] width 120 height 30
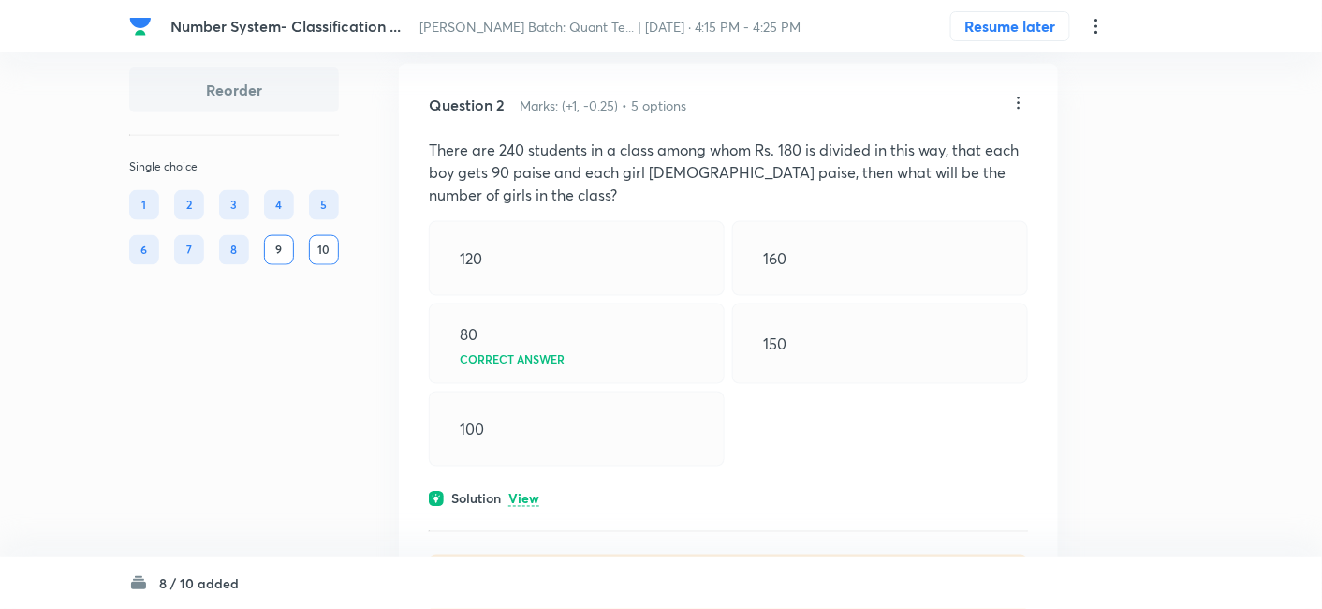
scroll to position [644, 0]
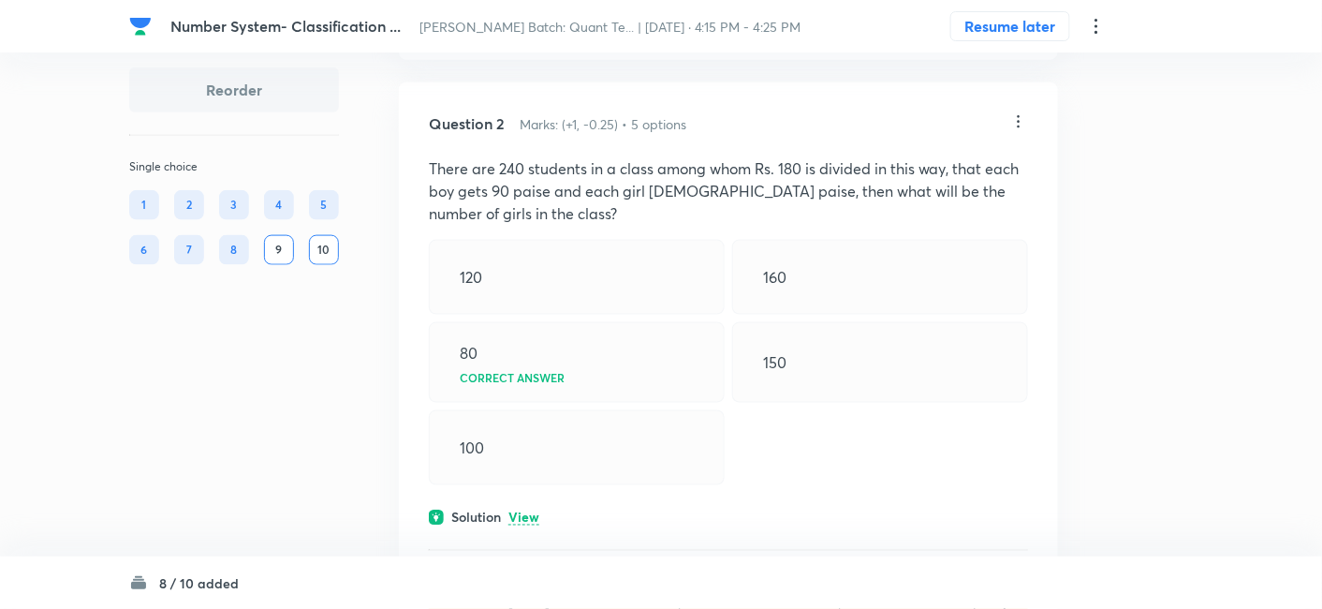
click at [1015, 129] on div at bounding box center [1019, 123] width 19 height 22
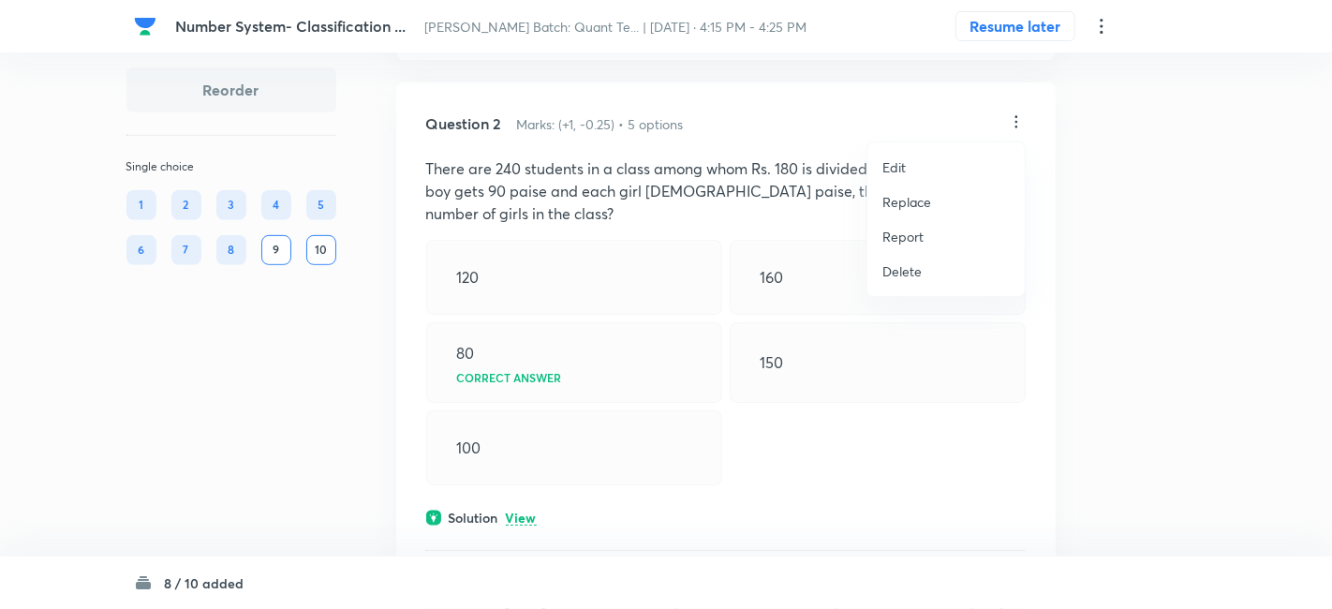
click at [930, 199] on p "Replace" at bounding box center [906, 202] width 49 height 20
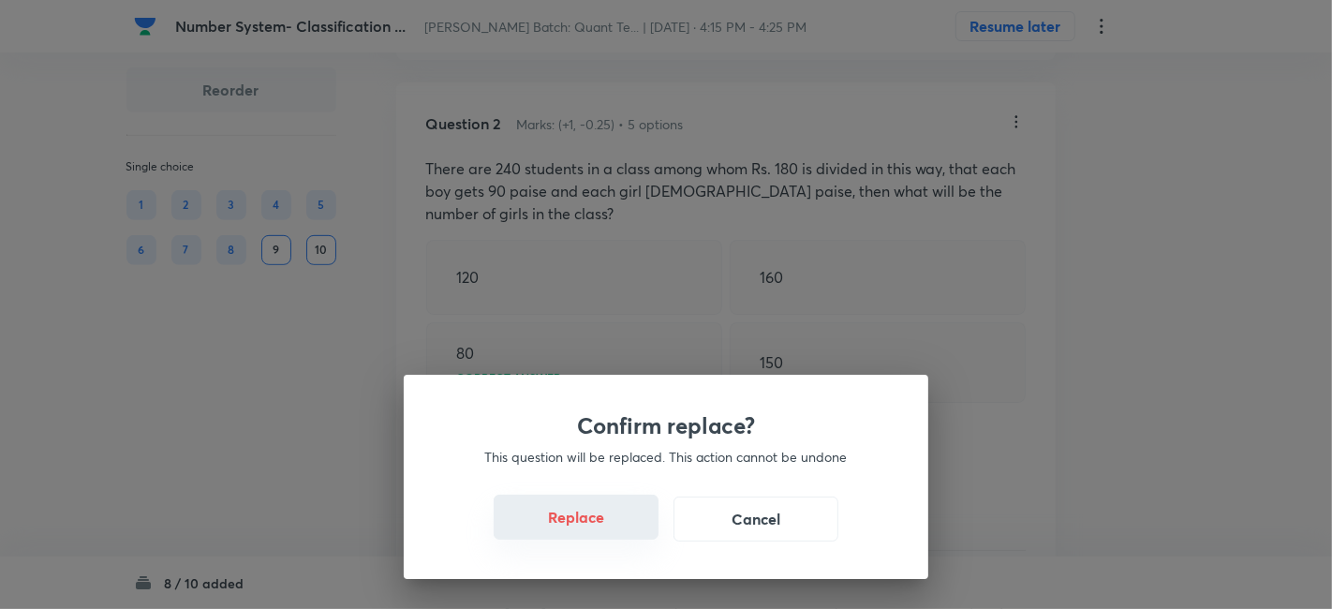
click at [548, 516] on button "Replace" at bounding box center [576, 516] width 165 height 45
